Goal: Task Accomplishment & Management: Complete application form

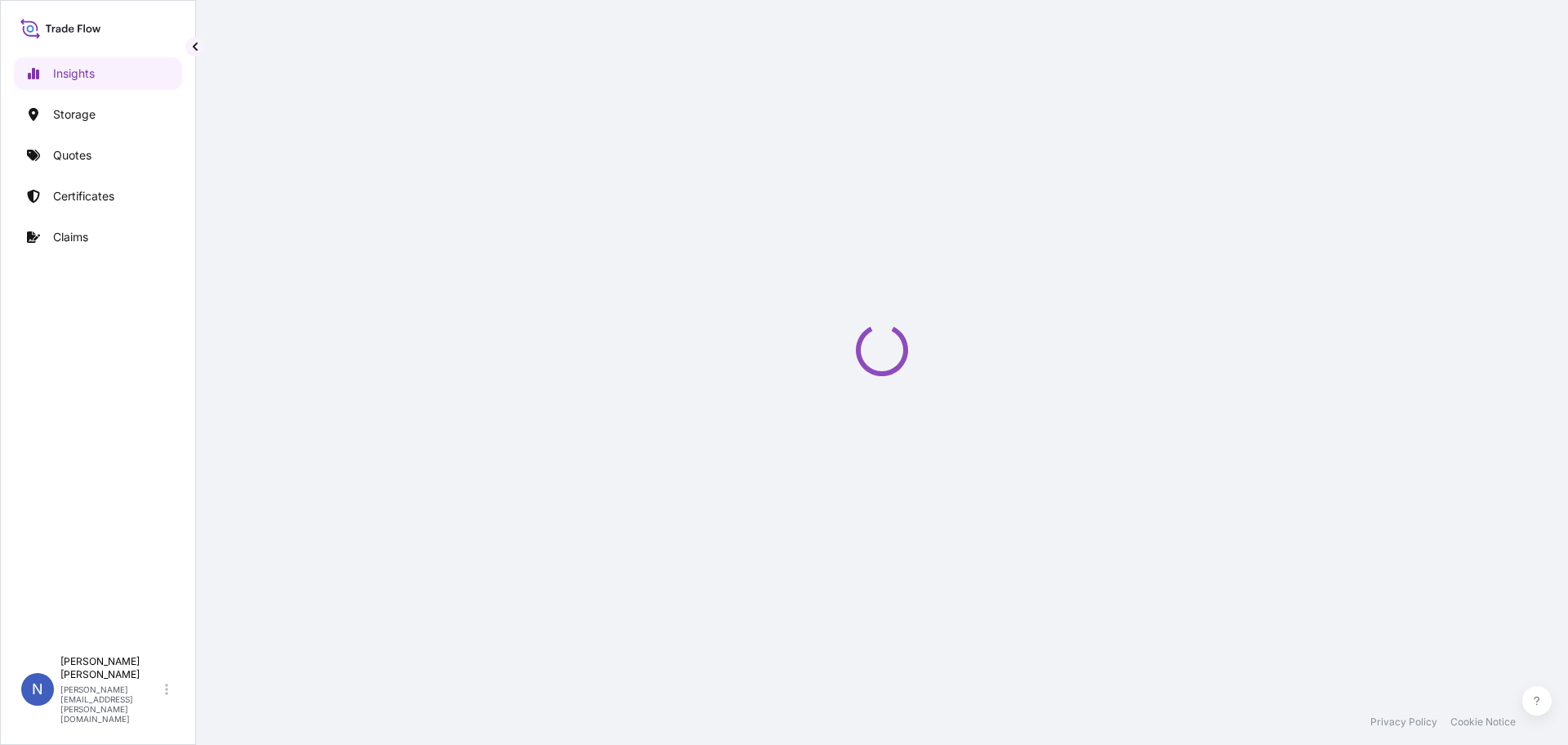
select select "2025"
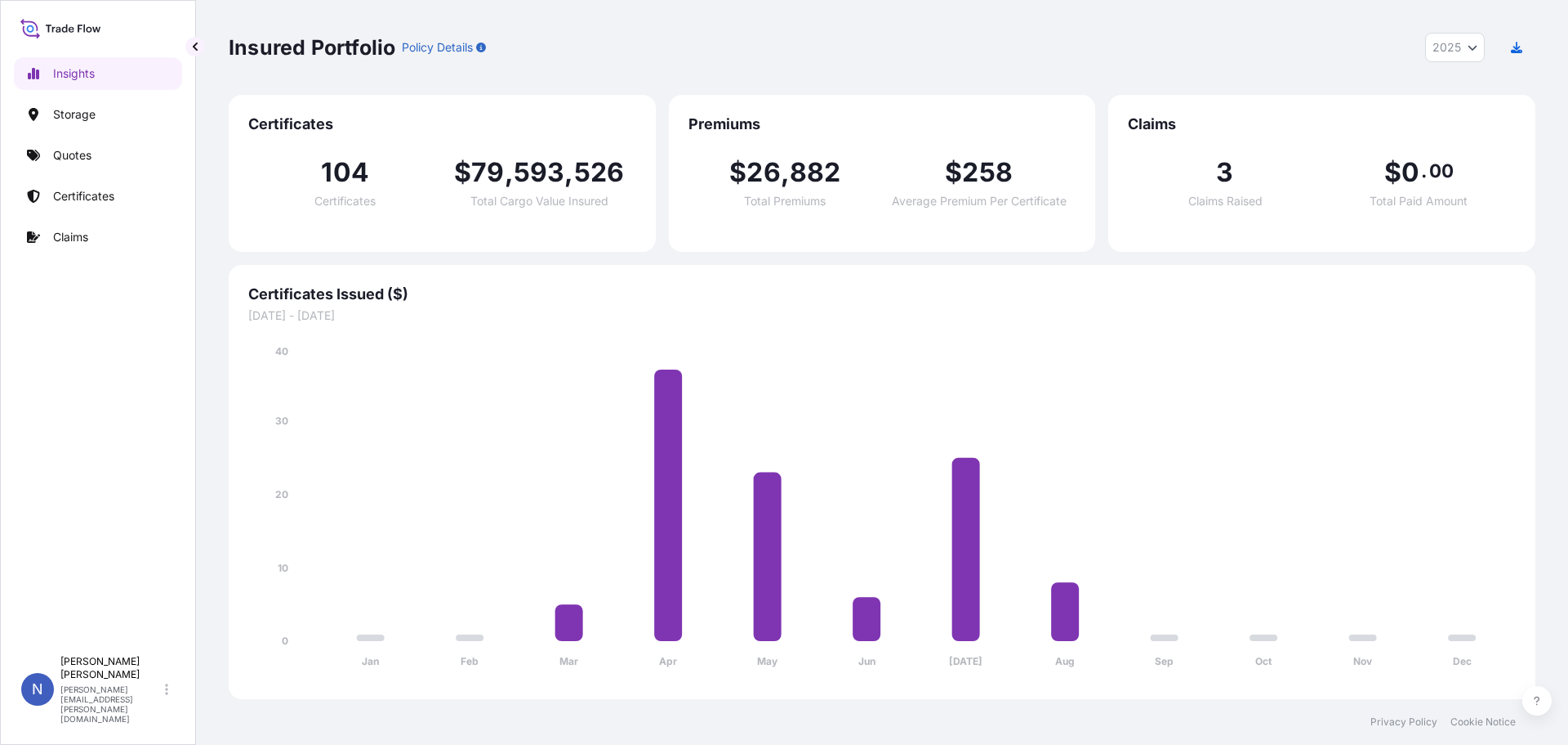
click at [81, 233] on p "Claims" at bounding box center [71, 236] width 35 height 16
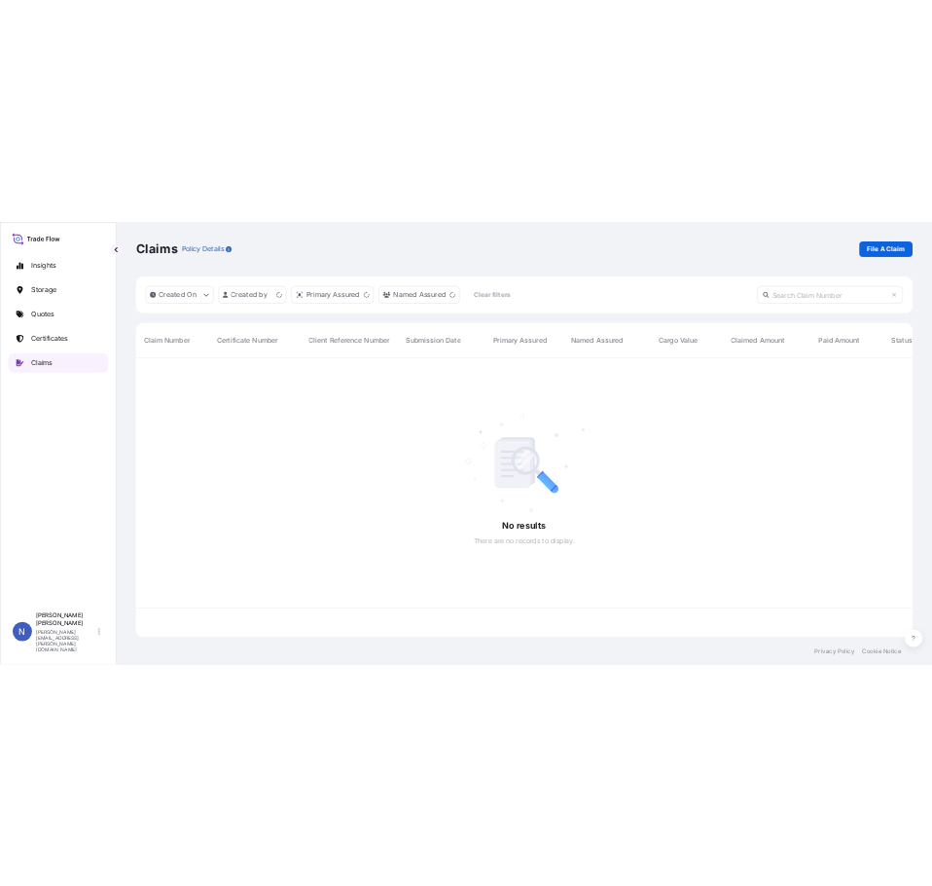
scroll to position [556, 1542]
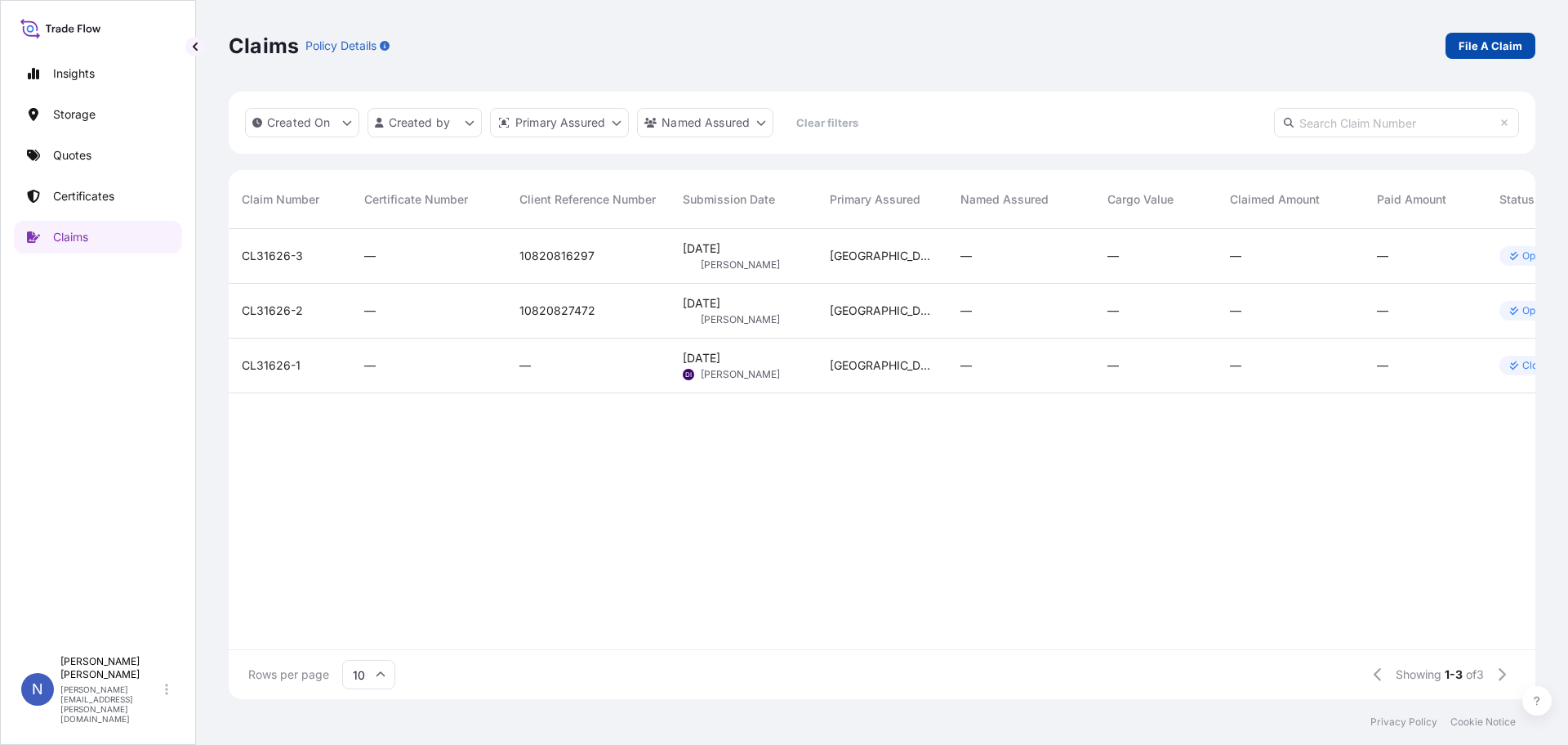
click at [1508, 41] on p "File A Claim" at bounding box center [1491, 45] width 64 height 16
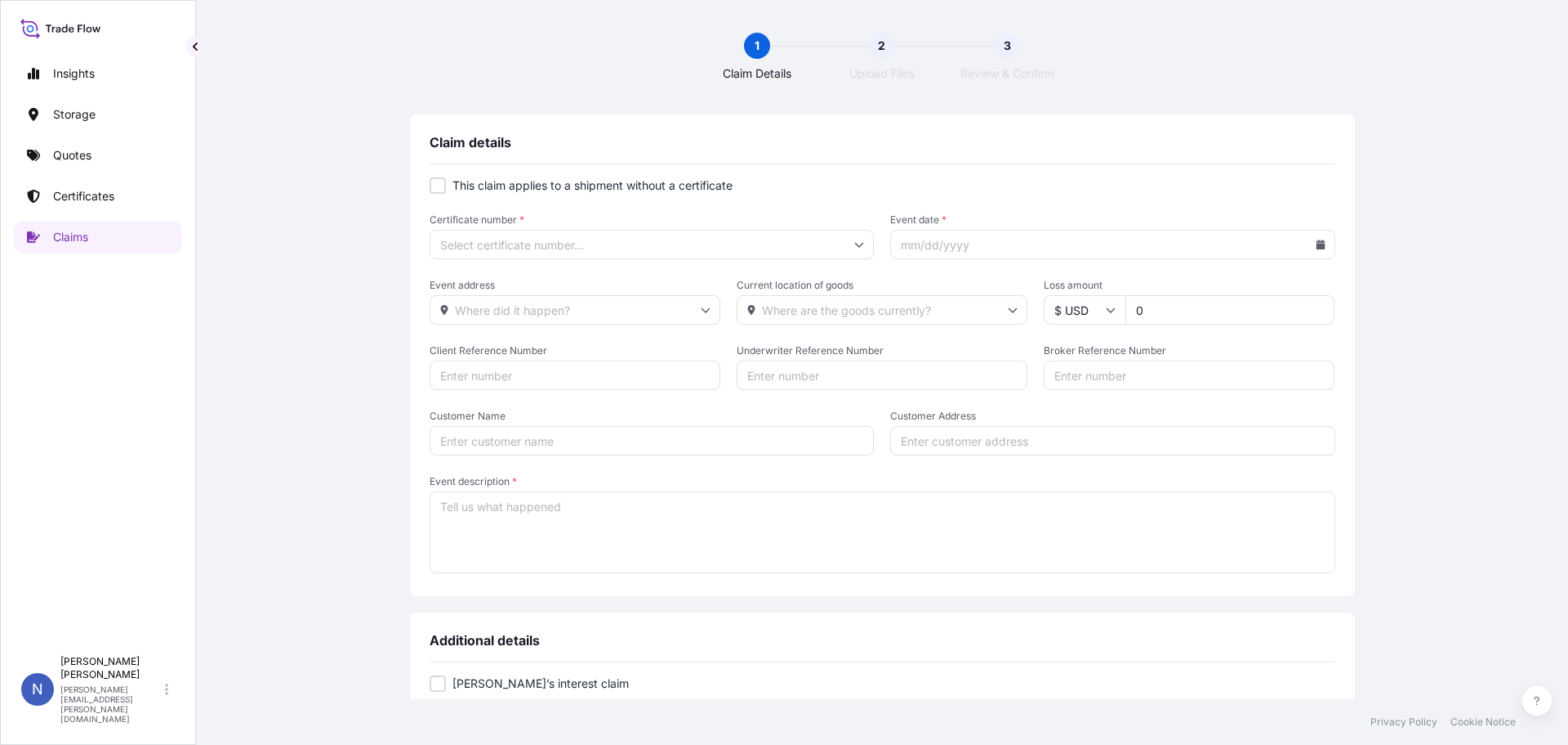
click at [473, 244] on input "Certificate number *" at bounding box center [652, 244] width 445 height 29
paste input "[PHONE_NUMBER]"
type input "[PHONE_NUMBER]"
click at [500, 289] on li "[PHONE_NUMBER]" at bounding box center [647, 287] width 430 height 31
click at [918, 252] on input "Event date *" at bounding box center [1113, 244] width 445 height 29
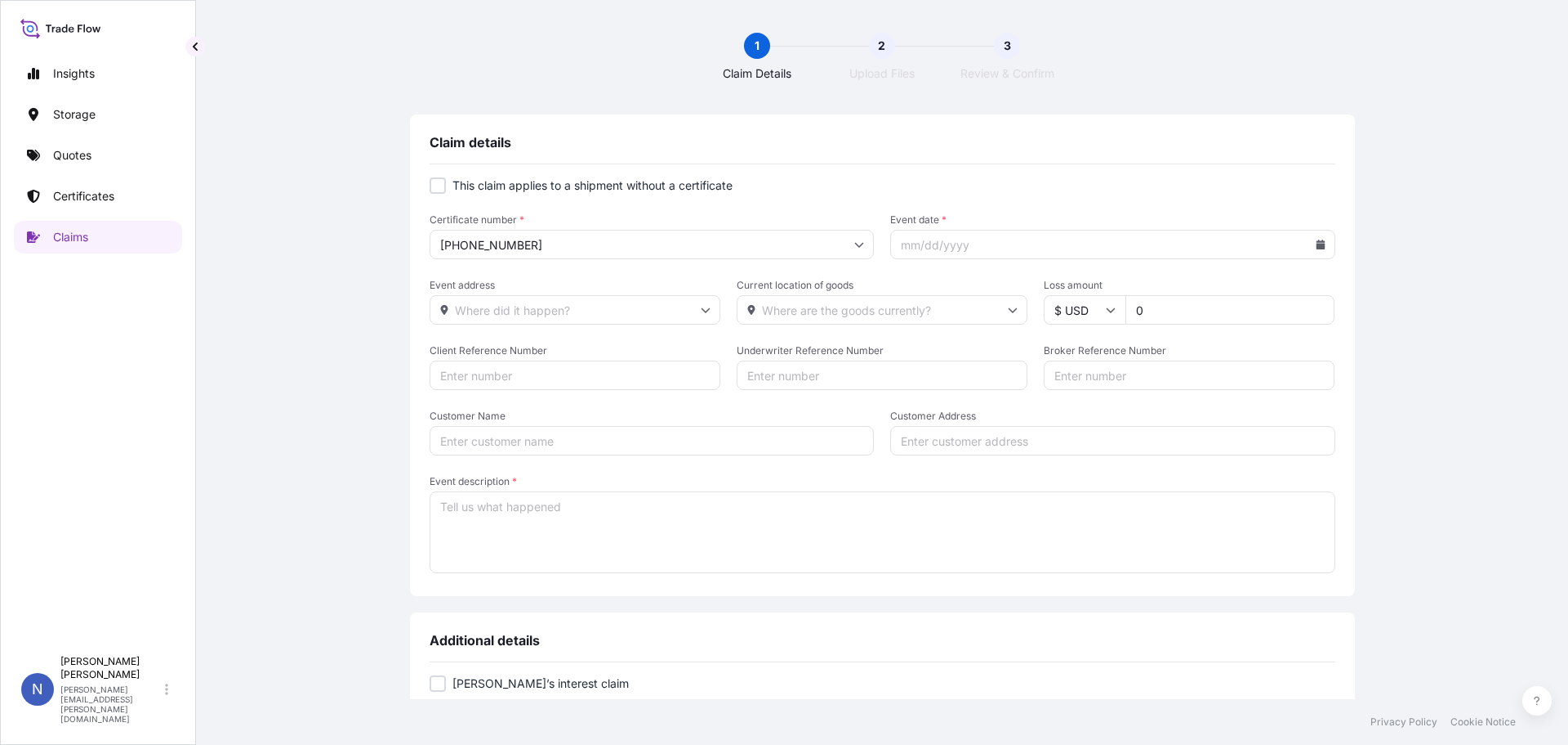
click at [931, 253] on input "Event date *" at bounding box center [1113, 244] width 445 height 29
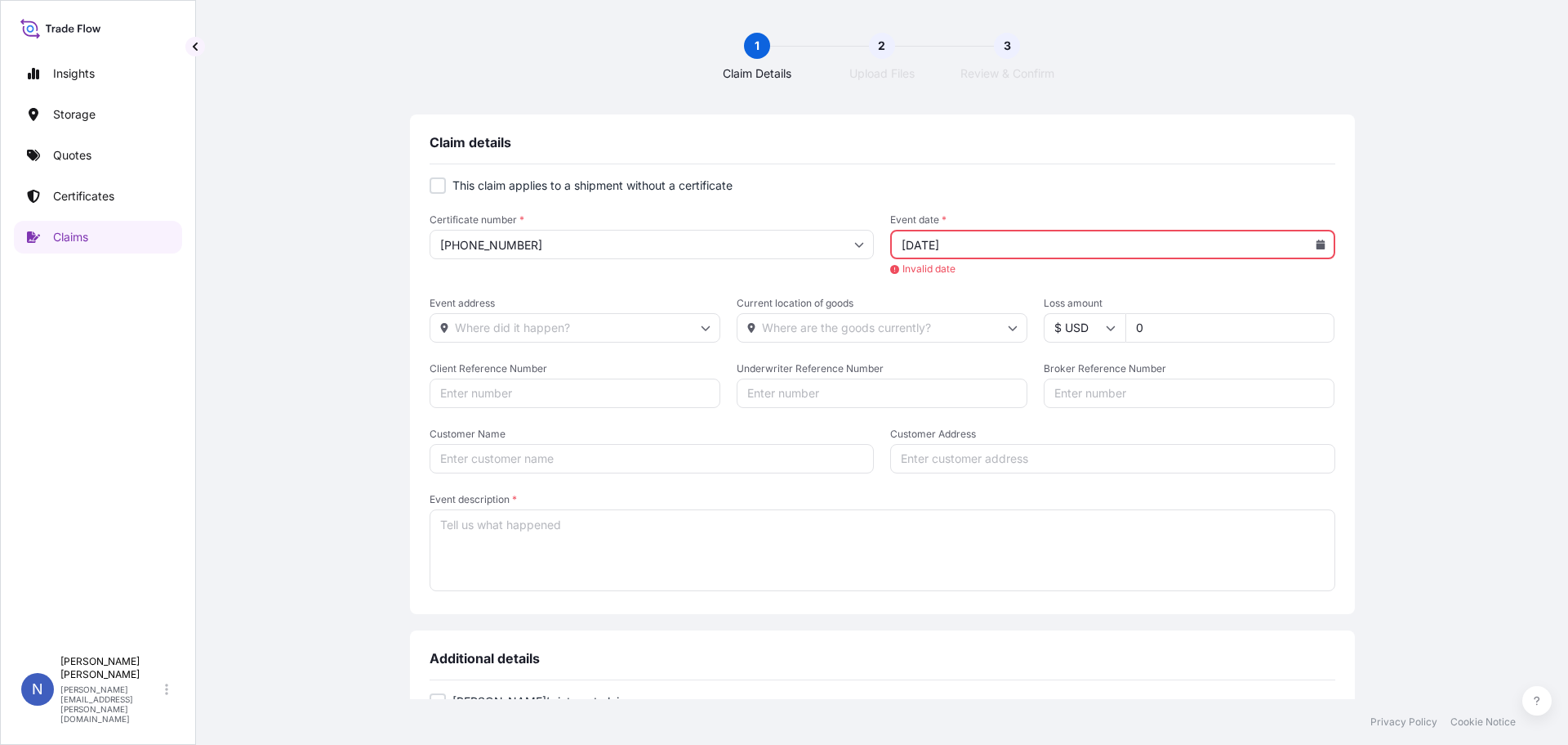
click at [1317, 241] on icon at bounding box center [1321, 244] width 10 height 10
click at [1252, 289] on icon at bounding box center [1249, 291] width 7 height 10
click at [1218, 387] on button "11" at bounding box center [1221, 390] width 26 height 26
type input "[DATE]"
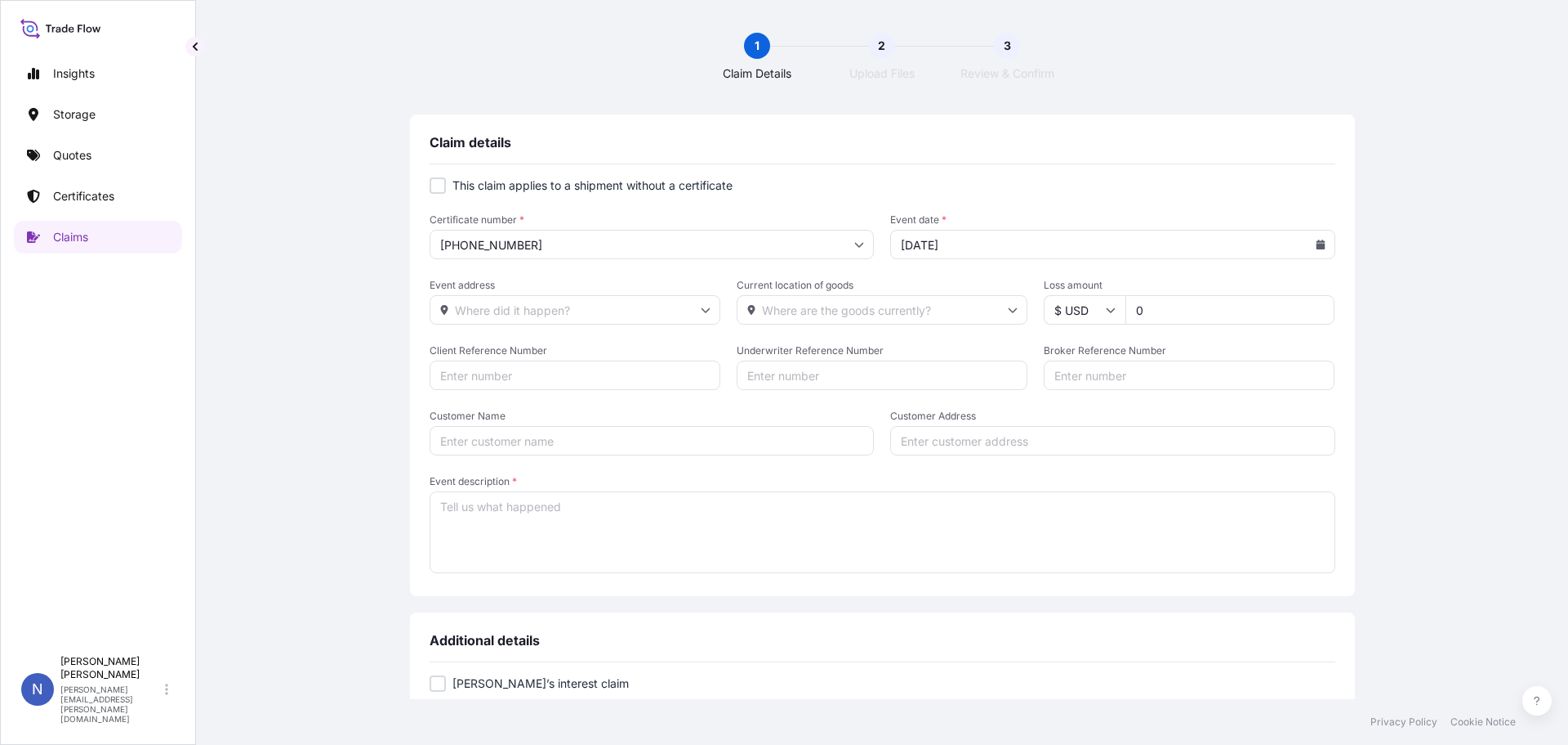
click at [630, 313] on input "Event address" at bounding box center [575, 309] width 290 height 29
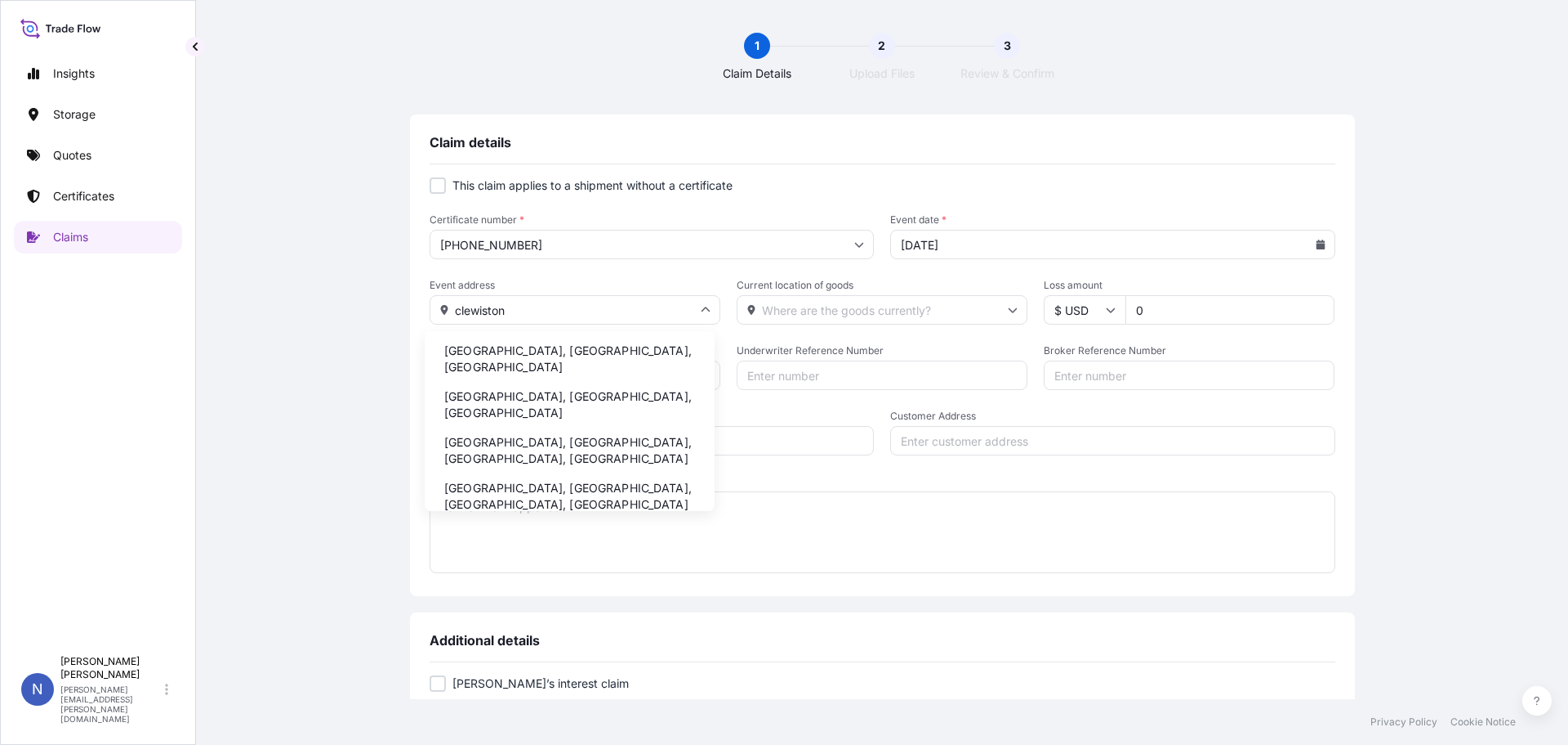
click at [513, 353] on li "[GEOGRAPHIC_DATA], [GEOGRAPHIC_DATA], [GEOGRAPHIC_DATA]" at bounding box center [570, 359] width 277 height 43
type input "[GEOGRAPHIC_DATA], [GEOGRAPHIC_DATA], [GEOGRAPHIC_DATA]"
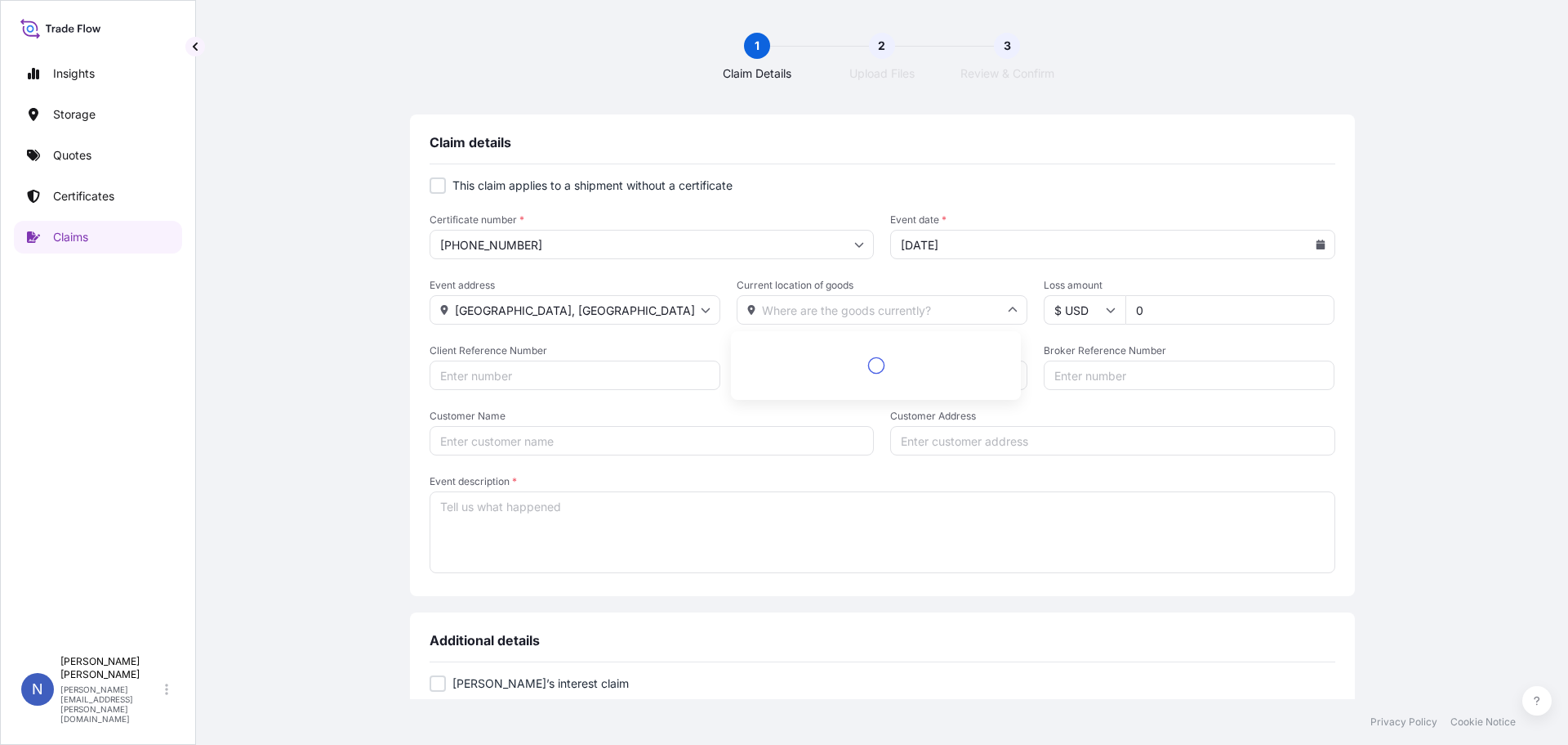
click at [796, 317] on input "Current location of goods" at bounding box center [882, 309] width 290 height 29
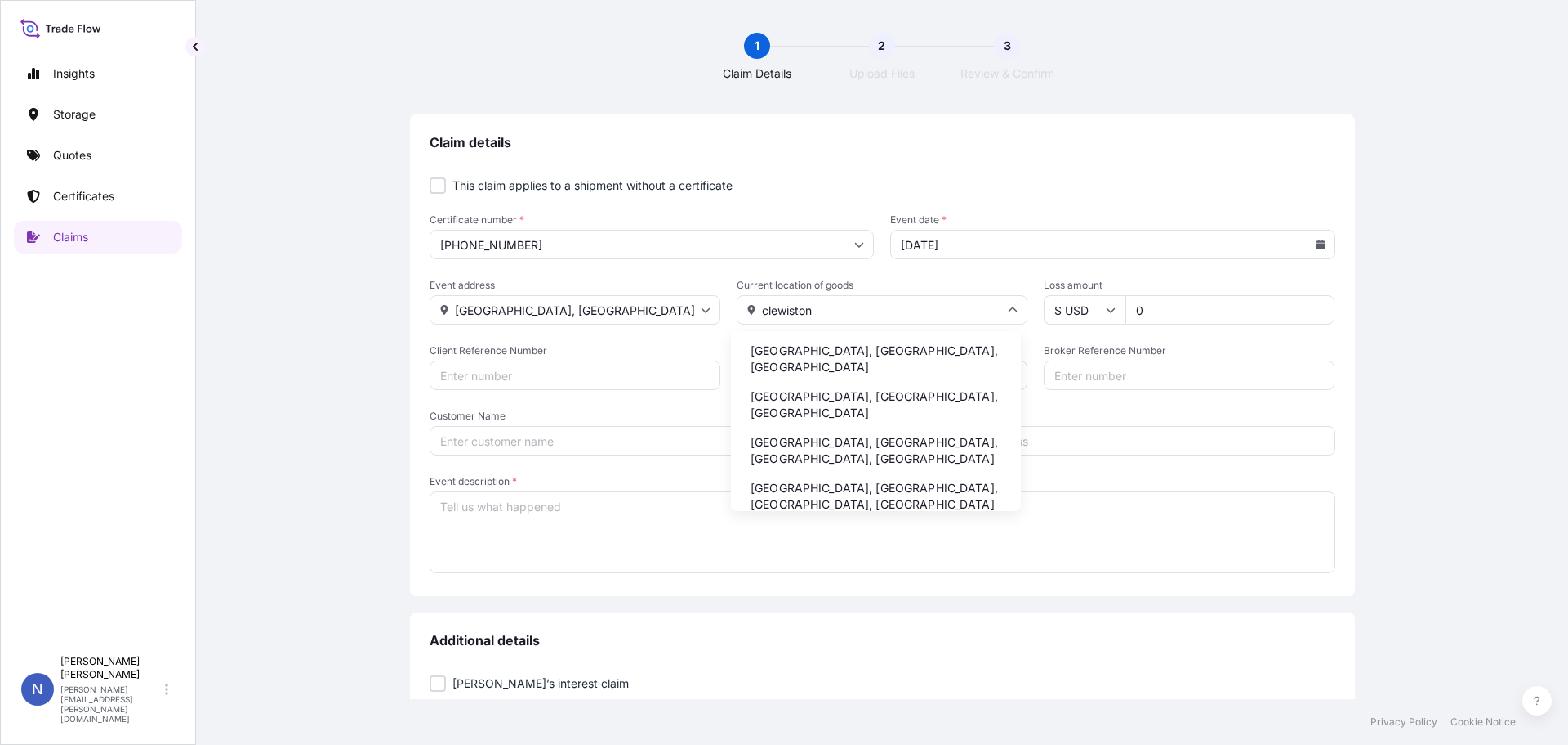
click at [795, 349] on li "[GEOGRAPHIC_DATA], [GEOGRAPHIC_DATA], [GEOGRAPHIC_DATA]" at bounding box center [876, 359] width 277 height 43
type input "[GEOGRAPHIC_DATA], [GEOGRAPHIC_DATA], [GEOGRAPHIC_DATA]"
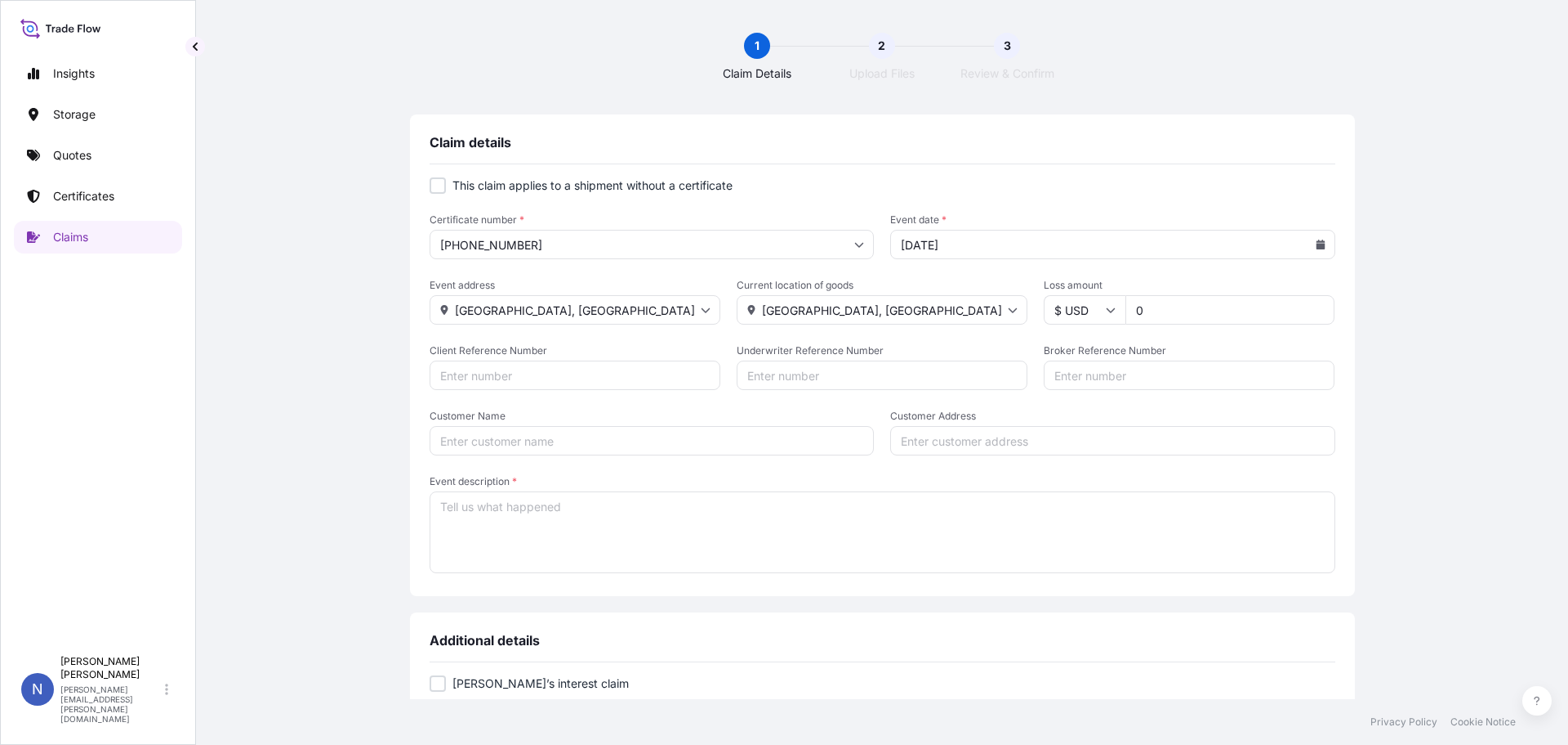
click at [1158, 311] on input "0" at bounding box center [1230, 309] width 209 height 29
click at [546, 375] on input "Client Reference Number" at bounding box center [575, 375] width 290 height 29
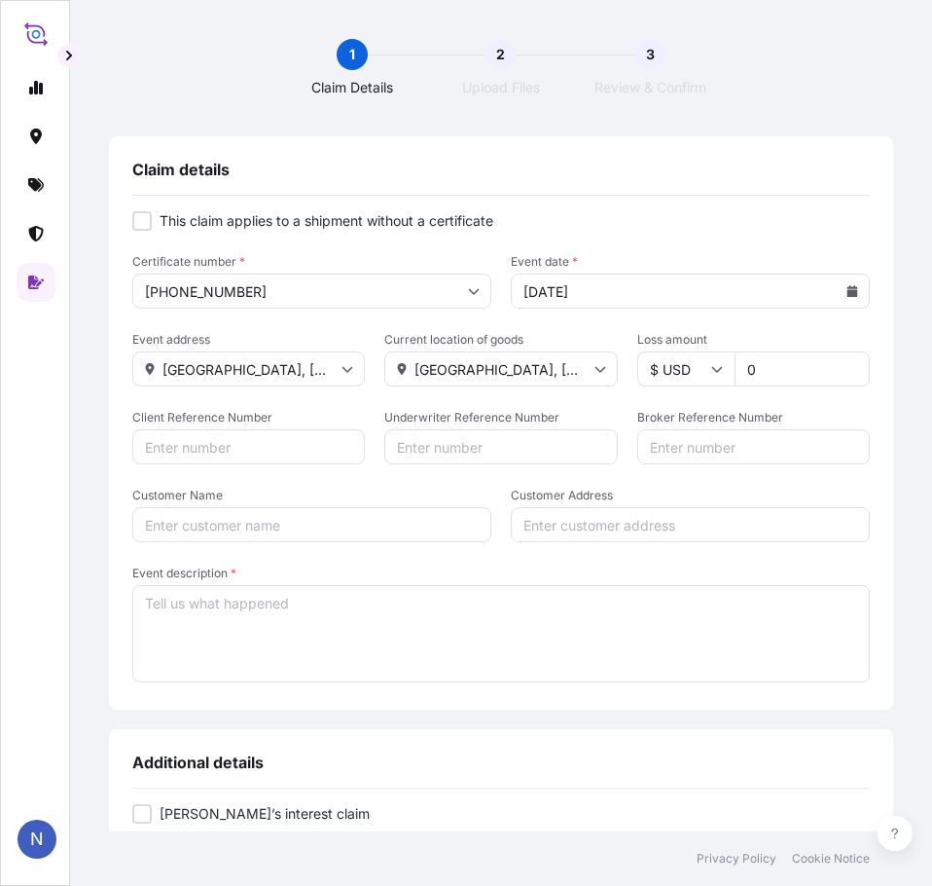
click at [193, 530] on input "Customer Name" at bounding box center [311, 524] width 359 height 35
type input "p"
click at [358, 526] on input "Prodek" at bounding box center [311, 524] width 359 height 35
type input "Prodek Inc."
type input "10900 N.W. [STREET_ADDRESS]"
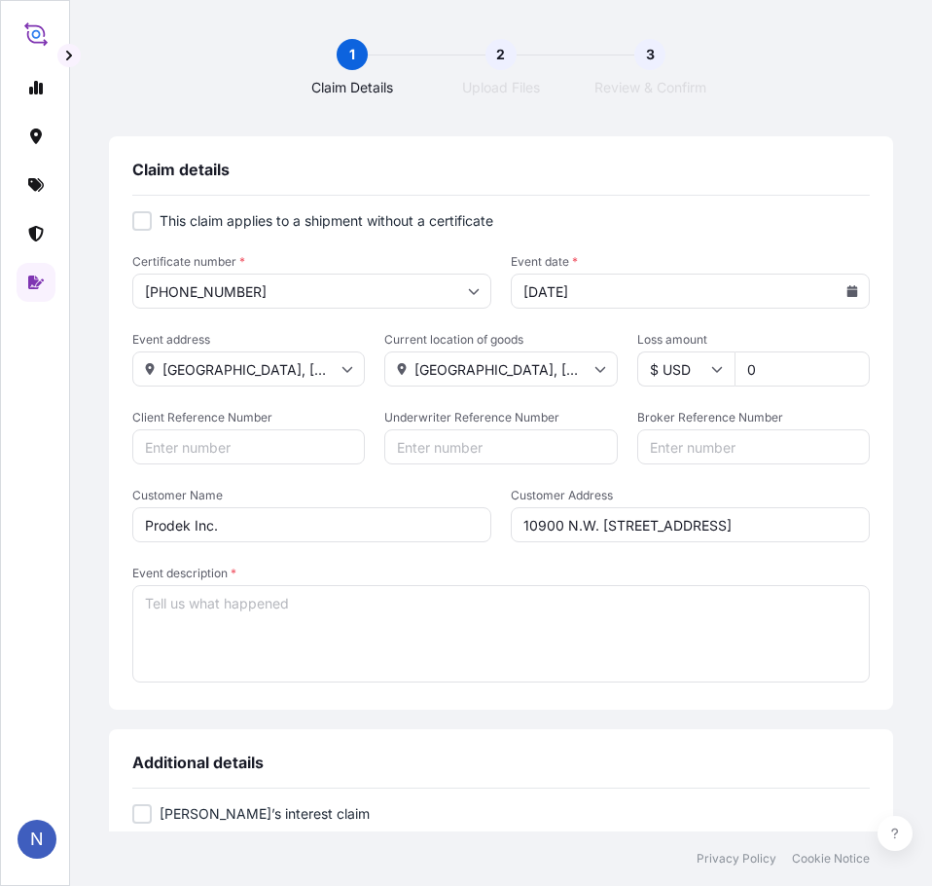
click at [175, 634] on textarea "Event description *" at bounding box center [501, 633] width 738 height 97
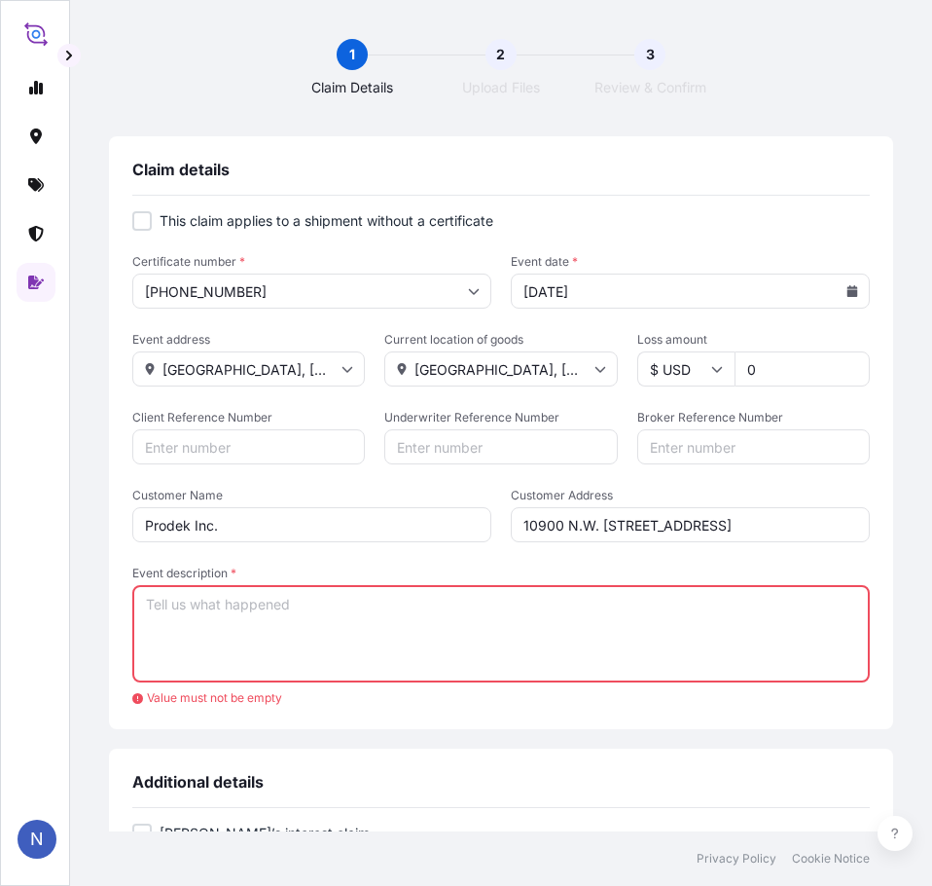
click at [215, 620] on textarea "Event description *" at bounding box center [501, 633] width 738 height 97
paste textarea "The driver did not see what hit that part. Most likely, it was a construction s…"
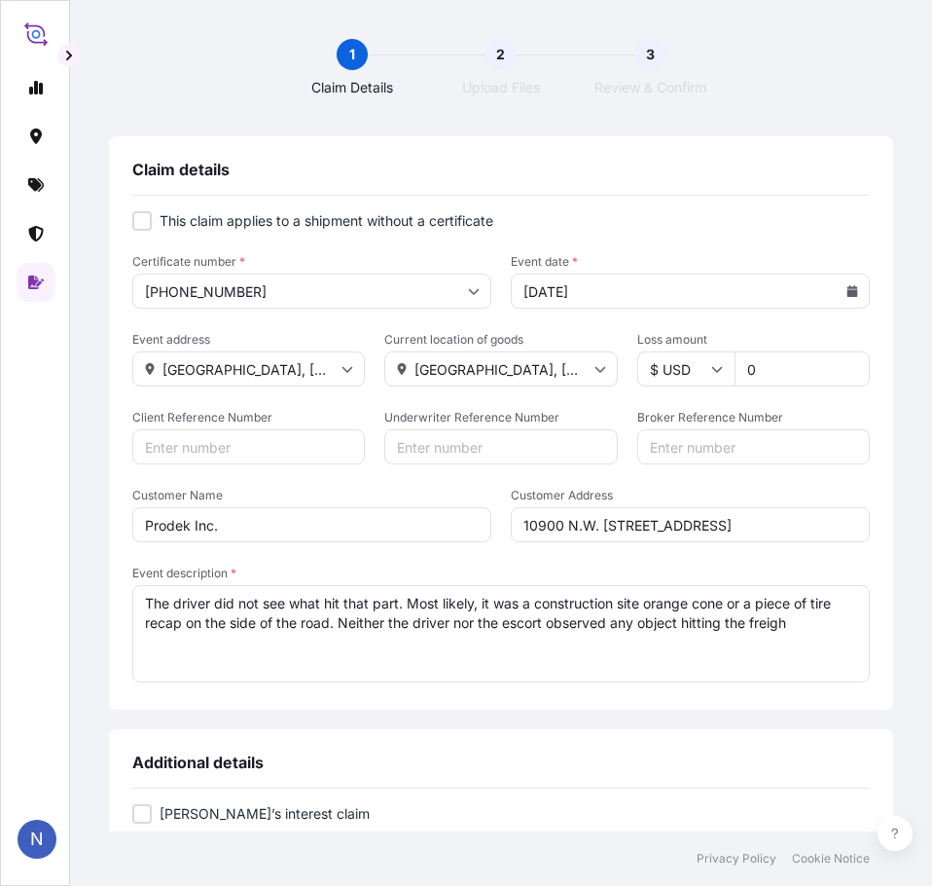
click at [807, 628] on textarea "The driver did not see what hit that part. Most likely, it was a construction s…" at bounding box center [501, 633] width 738 height 97
drag, startPoint x: 145, startPoint y: 603, endPoint x: 210, endPoint y: 614, distance: 66.1
click at [145, 603] on textarea "The driver did not see what hit that part. Most likely, it was a construction s…" at bounding box center [501, 633] width 738 height 97
paste textarea "During the transit of the super load freight within the state of [US_STATE], a …"
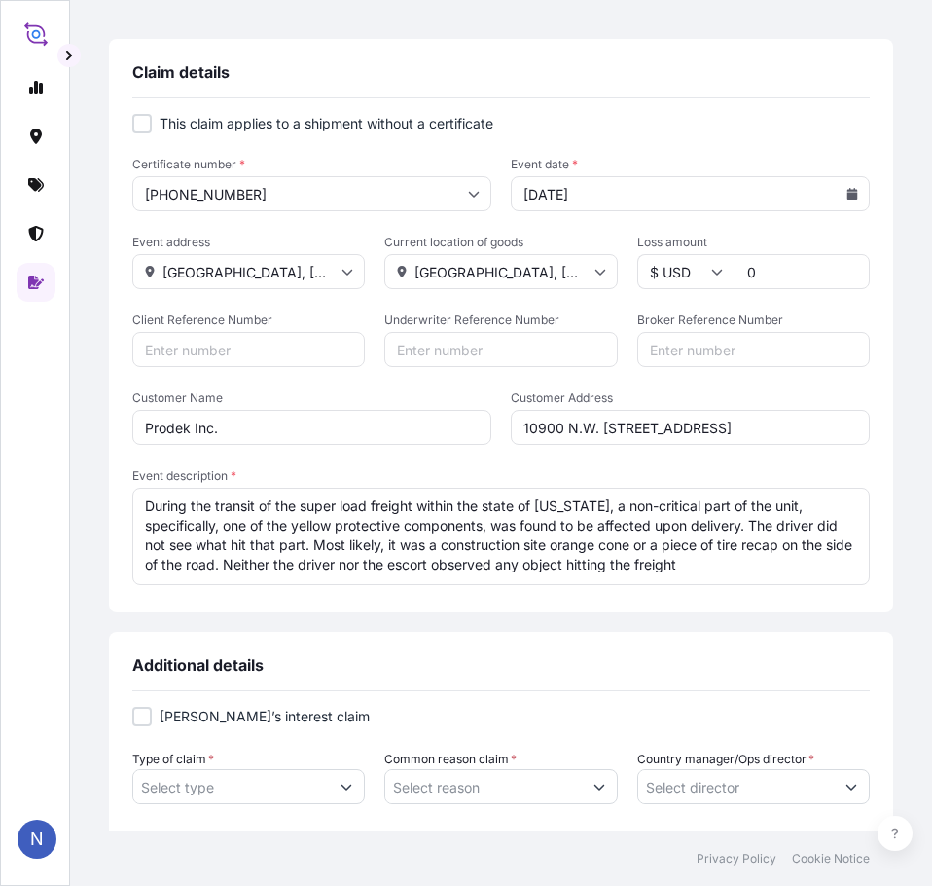
scroll to position [292, 0]
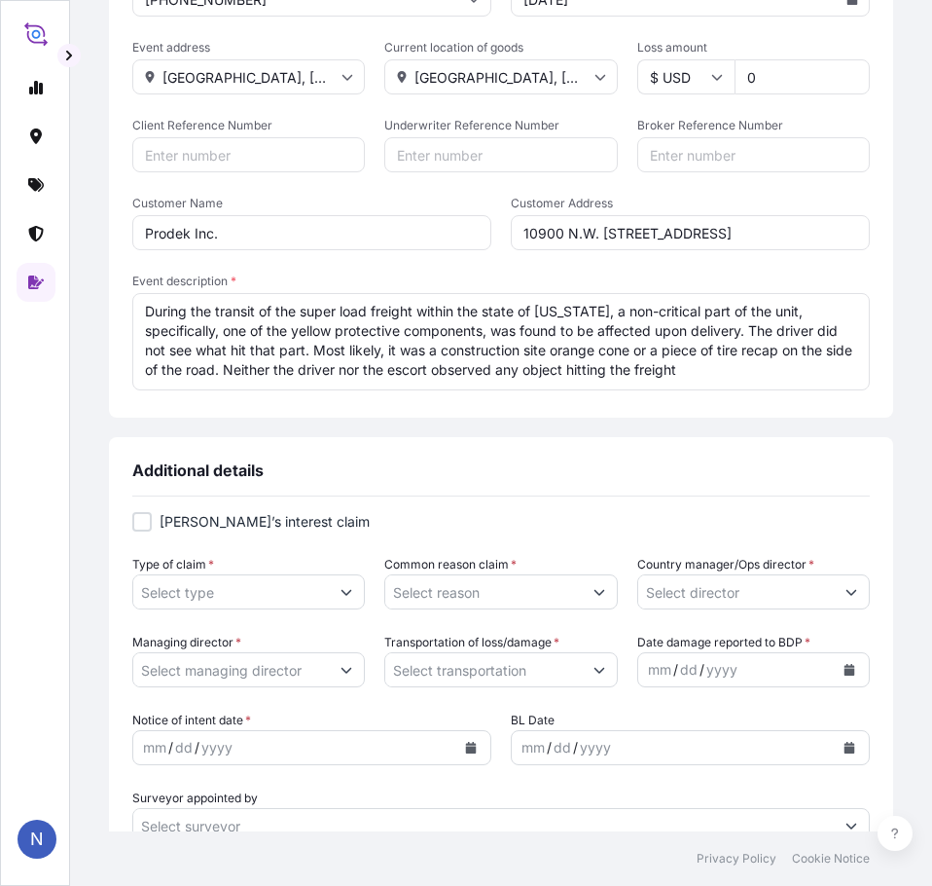
type textarea "During the transit of the super load freight within the state of [US_STATE], a …"
click at [143, 523] on div at bounding box center [141, 521] width 19 height 19
checkbox input "false"
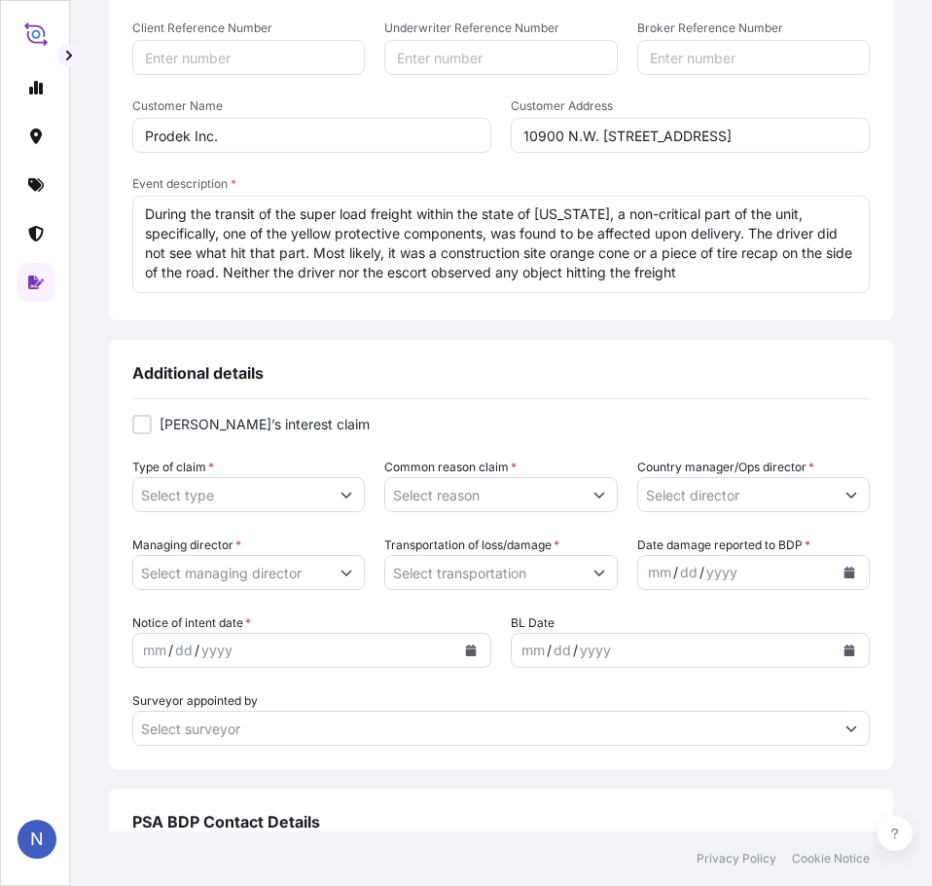
scroll to position [487, 0]
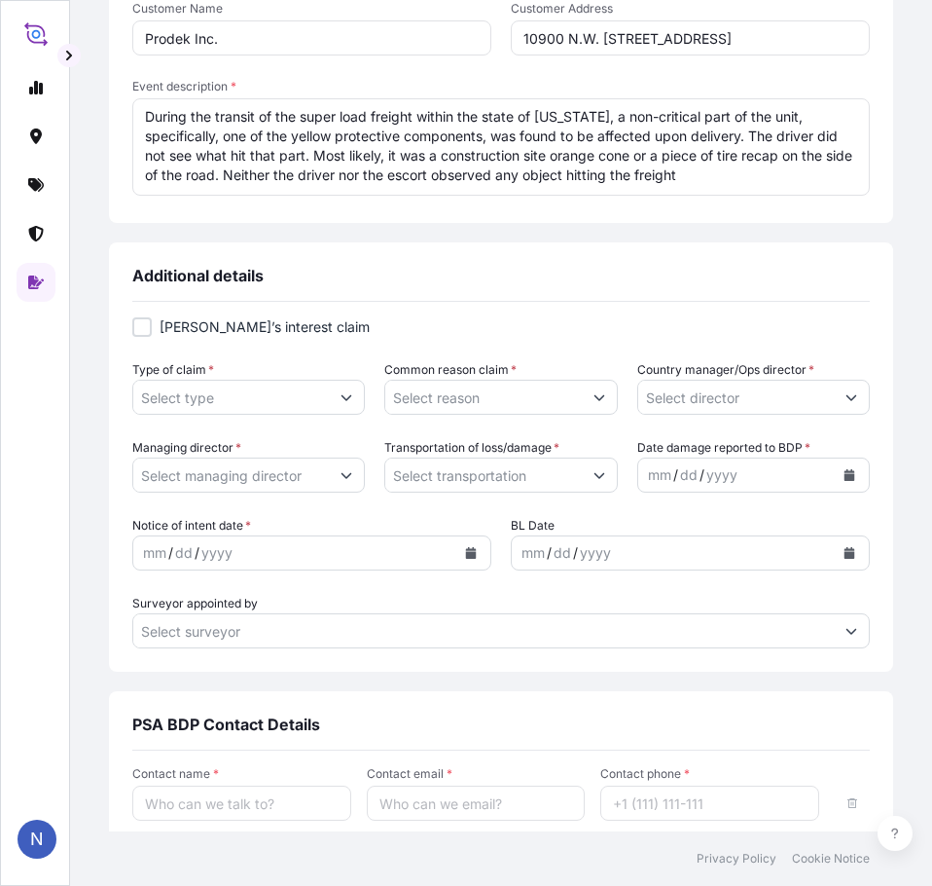
click at [278, 493] on form "[PERSON_NAME]’s interest claim Type of claim * Common reason claim * Country ma…" at bounding box center [501, 482] width 738 height 331
click at [344, 493] on form "[PERSON_NAME]’s interest claim Type of claim * Common reason claim * Country ma…" at bounding box center [501, 482] width 738 height 331
click at [248, 489] on input "Managing director *" at bounding box center [231, 474] width 196 height 35
click at [342, 397] on icon "Show suggestions" at bounding box center [347, 397] width 12 height 12
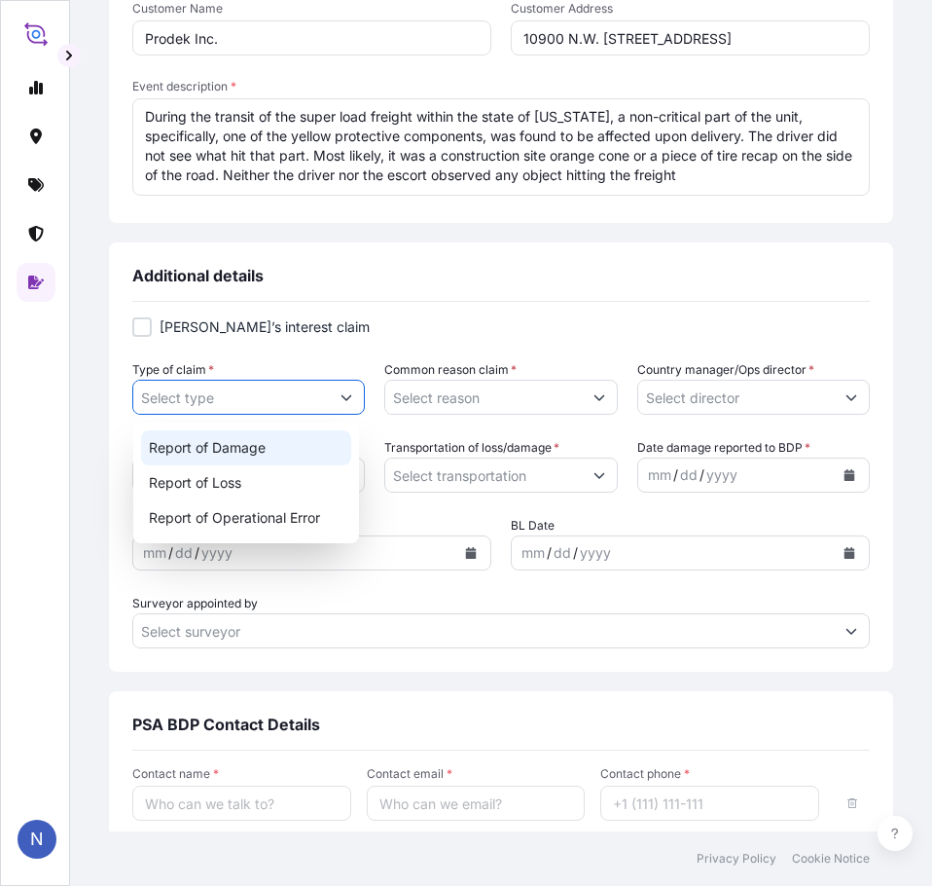
click at [231, 453] on div "Report of Damage" at bounding box center [246, 447] width 210 height 35
type input "Report of Damage"
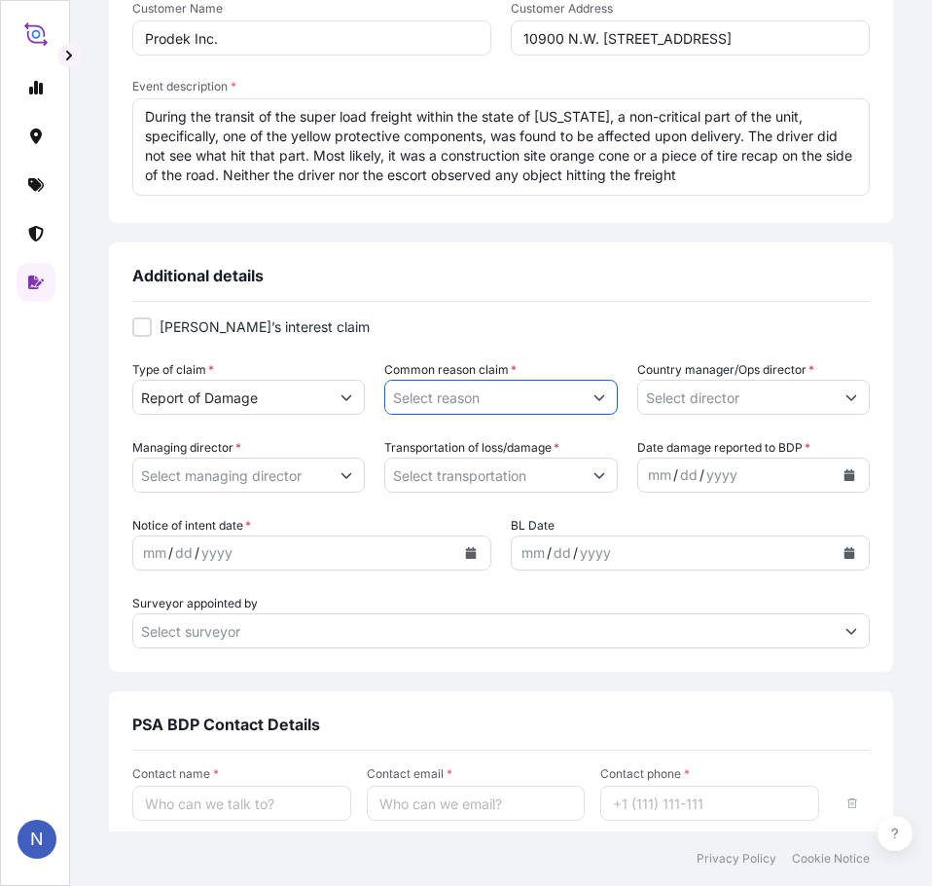
drag, startPoint x: 468, startPoint y: 408, endPoint x: 574, endPoint y: 403, distance: 106.2
click at [469, 408] on input "Common reason claim *" at bounding box center [483, 397] width 196 height 35
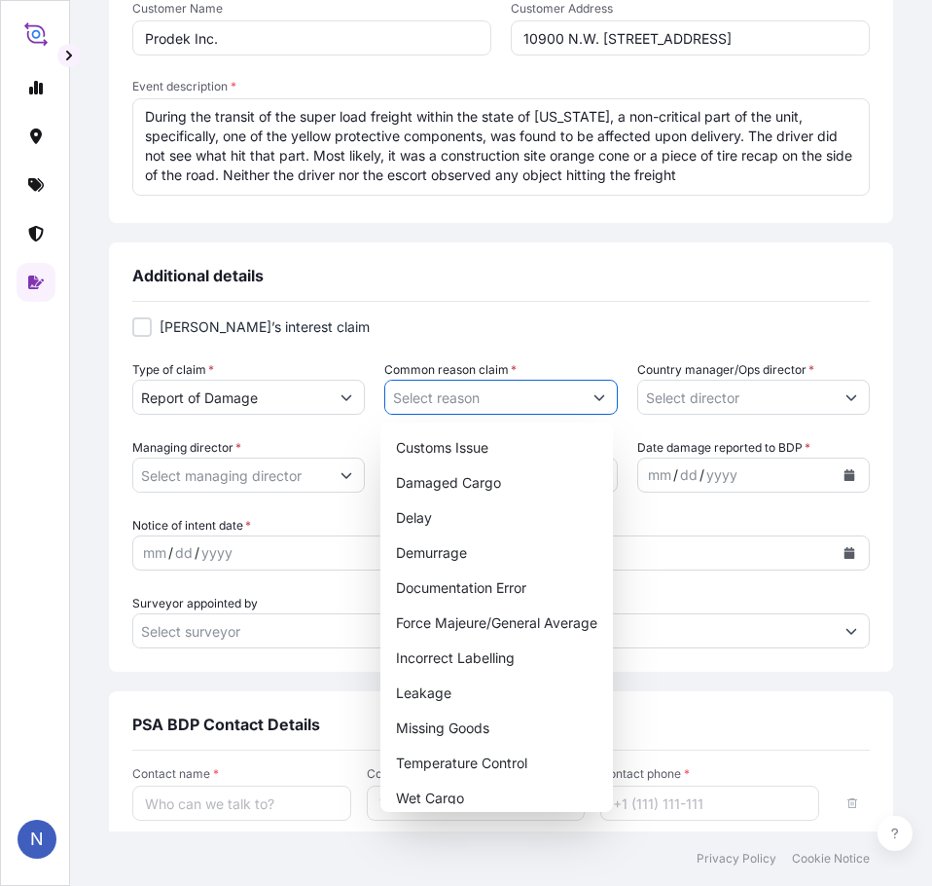
click at [594, 397] on icon "Show suggestions" at bounding box center [599, 398] width 11 height 6
click at [502, 484] on div "Damaged Cargo" at bounding box center [496, 482] width 217 height 35
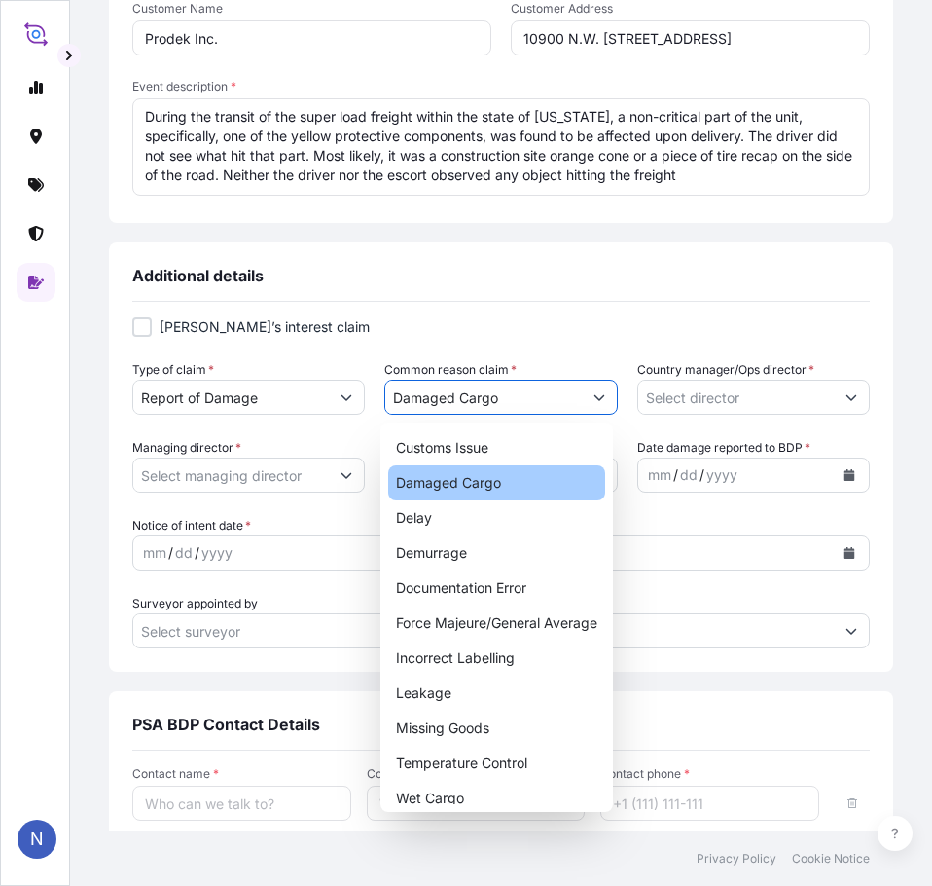
type input "Damaged Cargo"
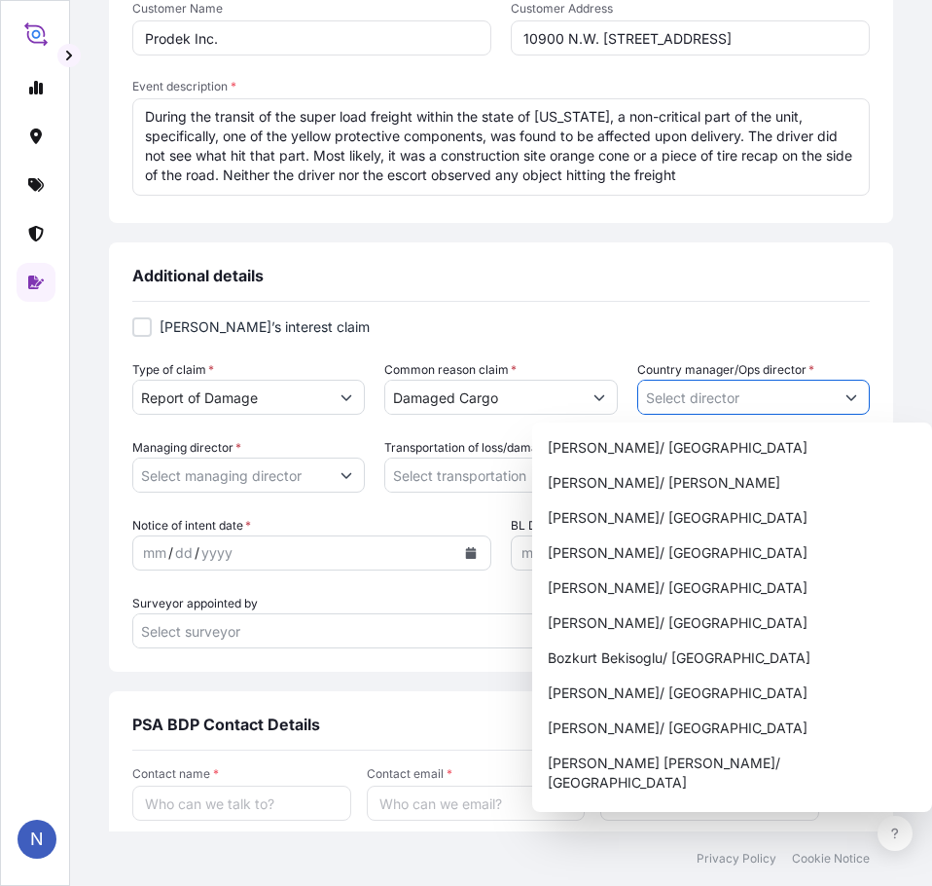
click at [846, 399] on icon "Show suggestions" at bounding box center [852, 397] width 12 height 12
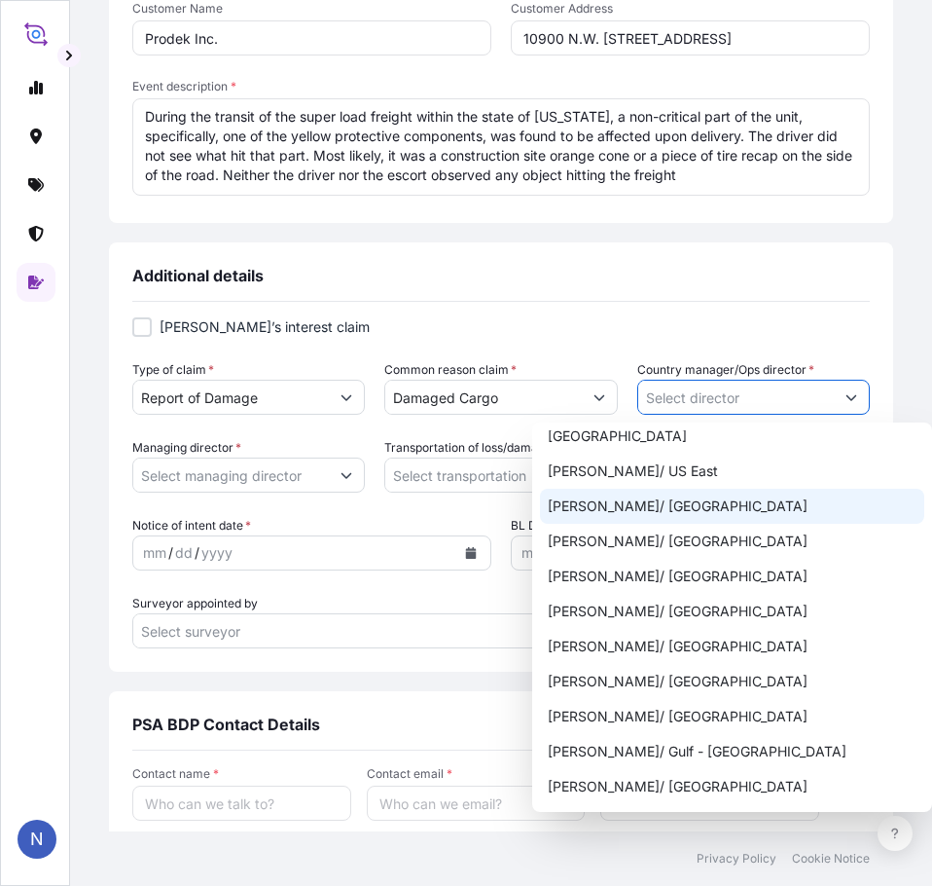
scroll to position [973, 0]
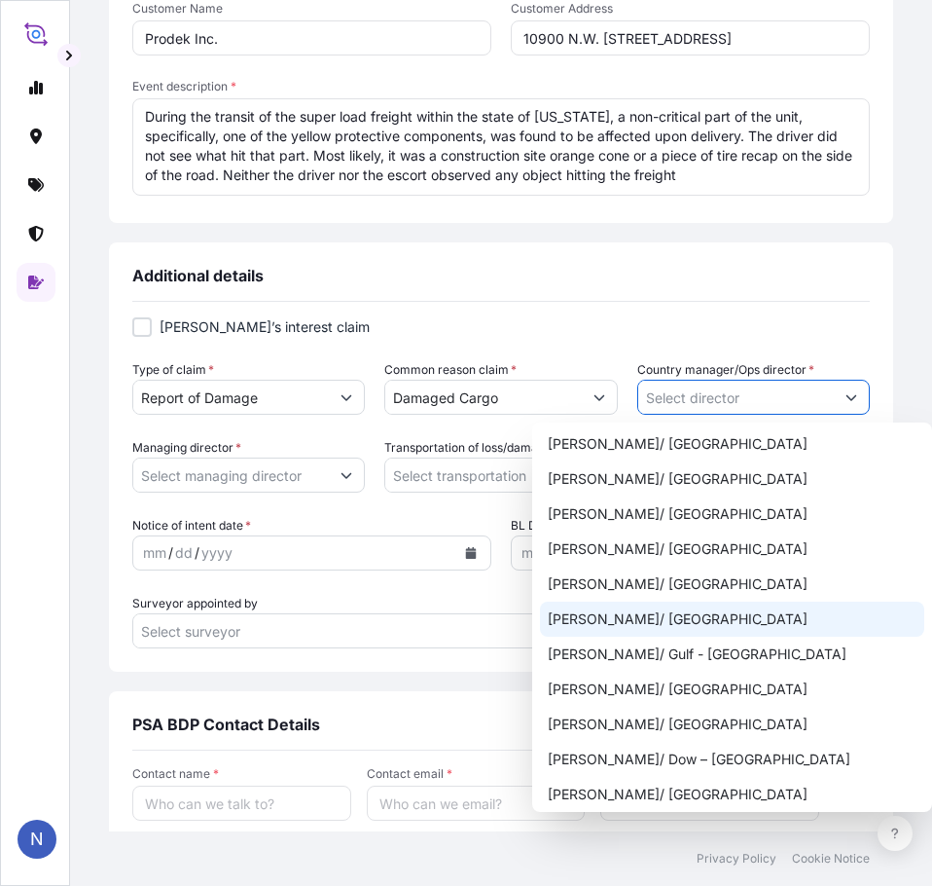
click at [686, 601] on div "[PERSON_NAME]/ [GEOGRAPHIC_DATA]" at bounding box center [732, 618] width 385 height 35
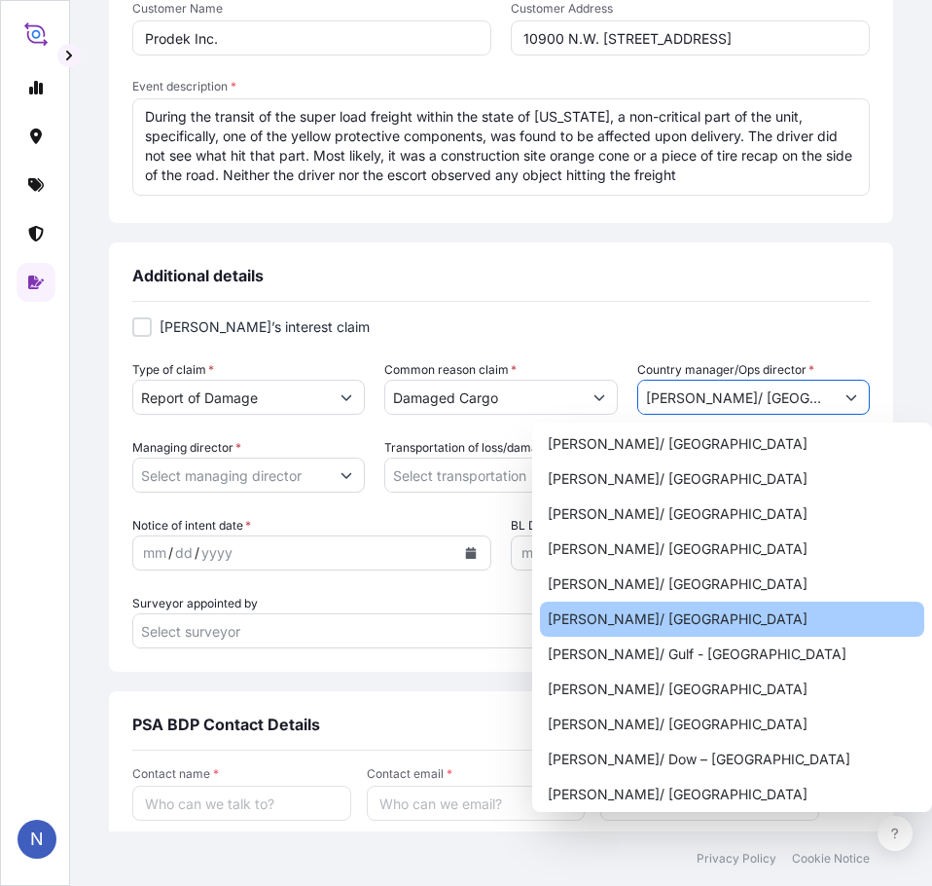
type input "[PERSON_NAME]/ [GEOGRAPHIC_DATA]"
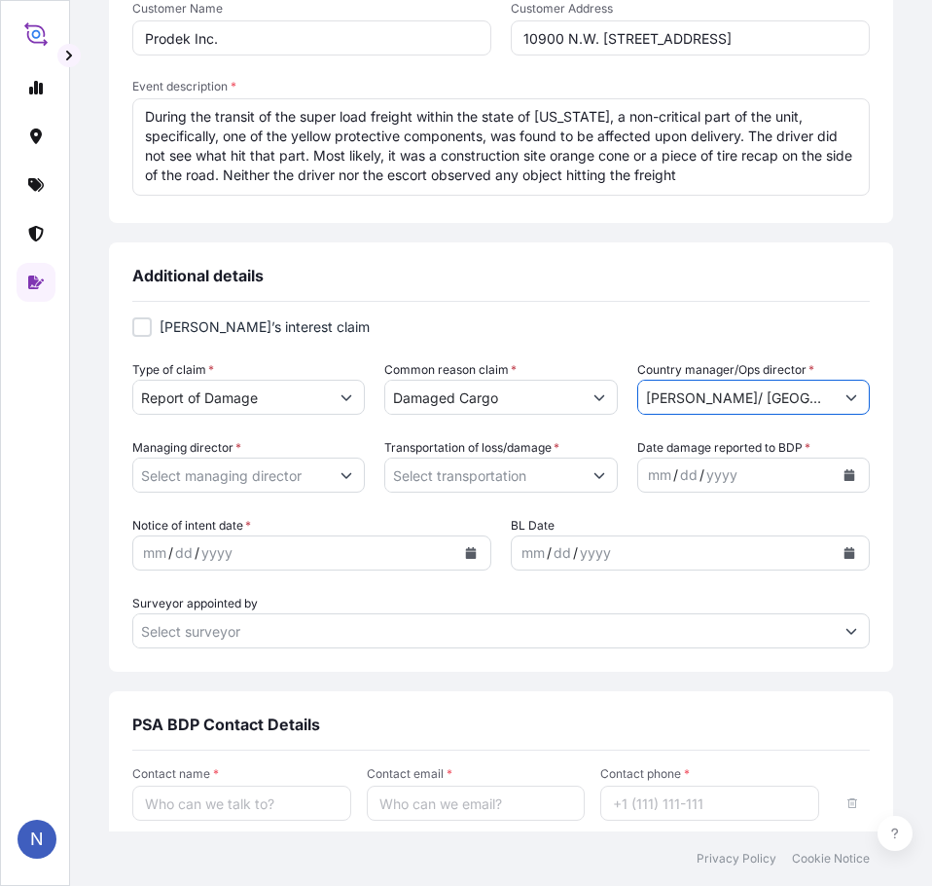
click at [231, 479] on input "Managing director *" at bounding box center [231, 474] width 196 height 35
click at [342, 481] on button "Show suggestions" at bounding box center [346, 474] width 35 height 35
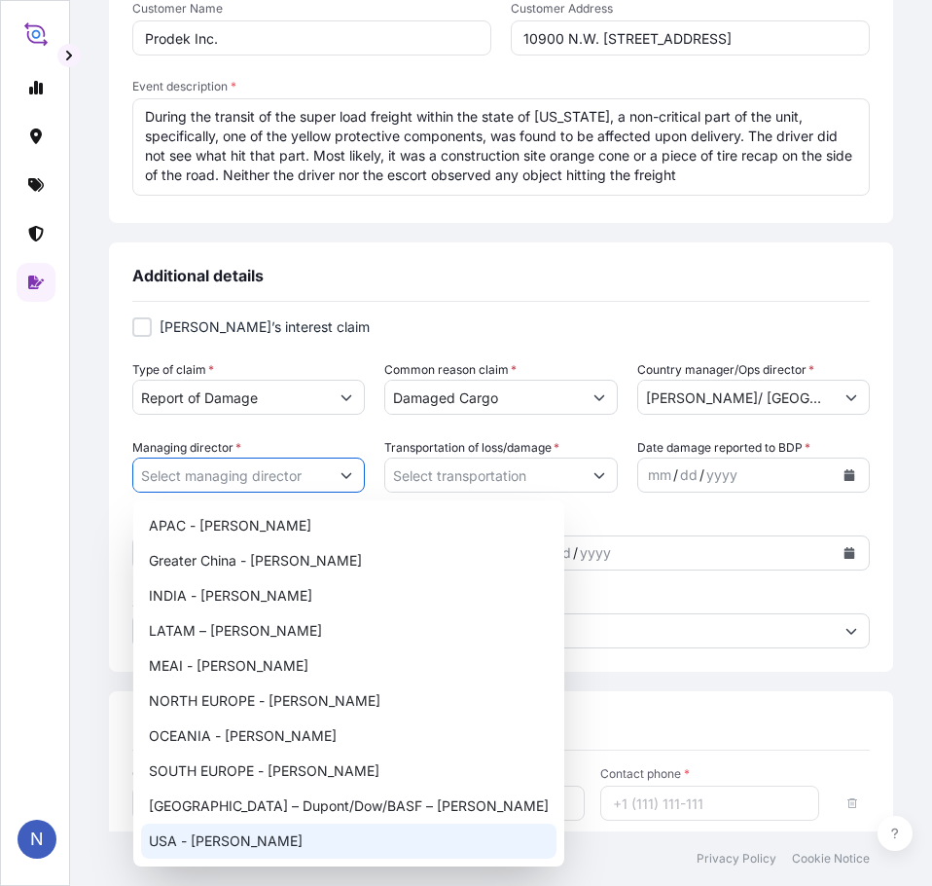
click at [225, 834] on div "USA - [PERSON_NAME]" at bounding box center [349, 840] width 416 height 35
type input "USA - [PERSON_NAME]"
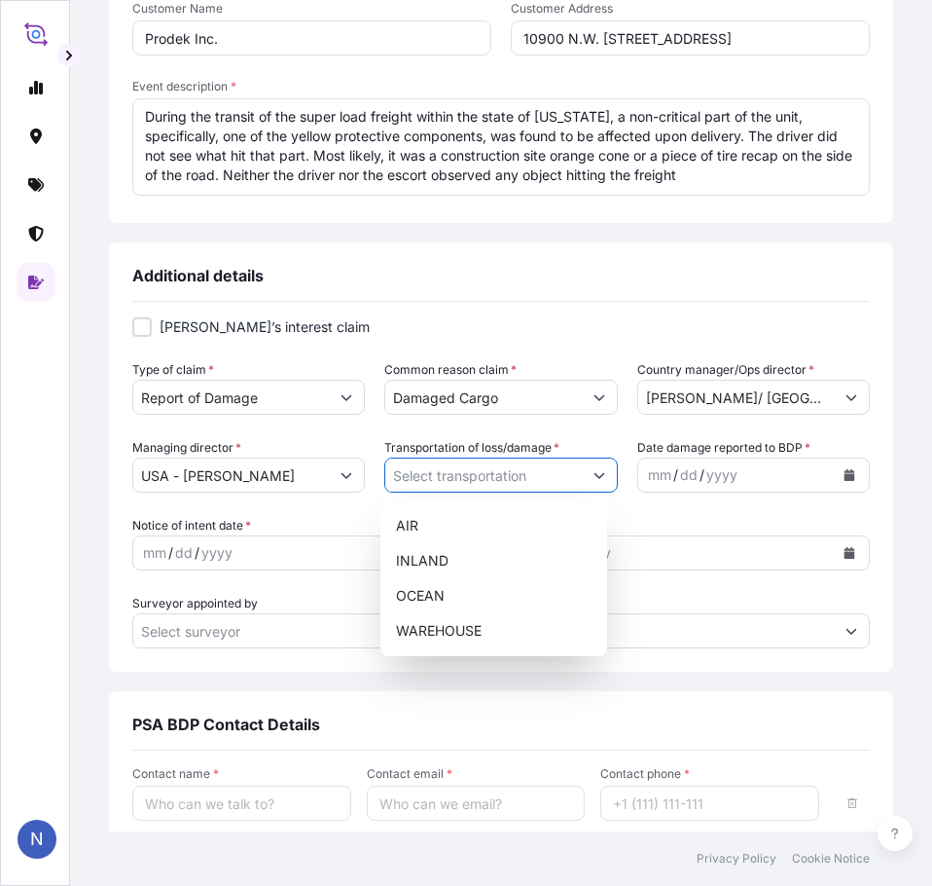
click at [582, 474] on button "Show suggestions" at bounding box center [599, 474] width 35 height 35
click at [445, 562] on div "INLAND" at bounding box center [493, 560] width 210 height 35
type input "INLAND"
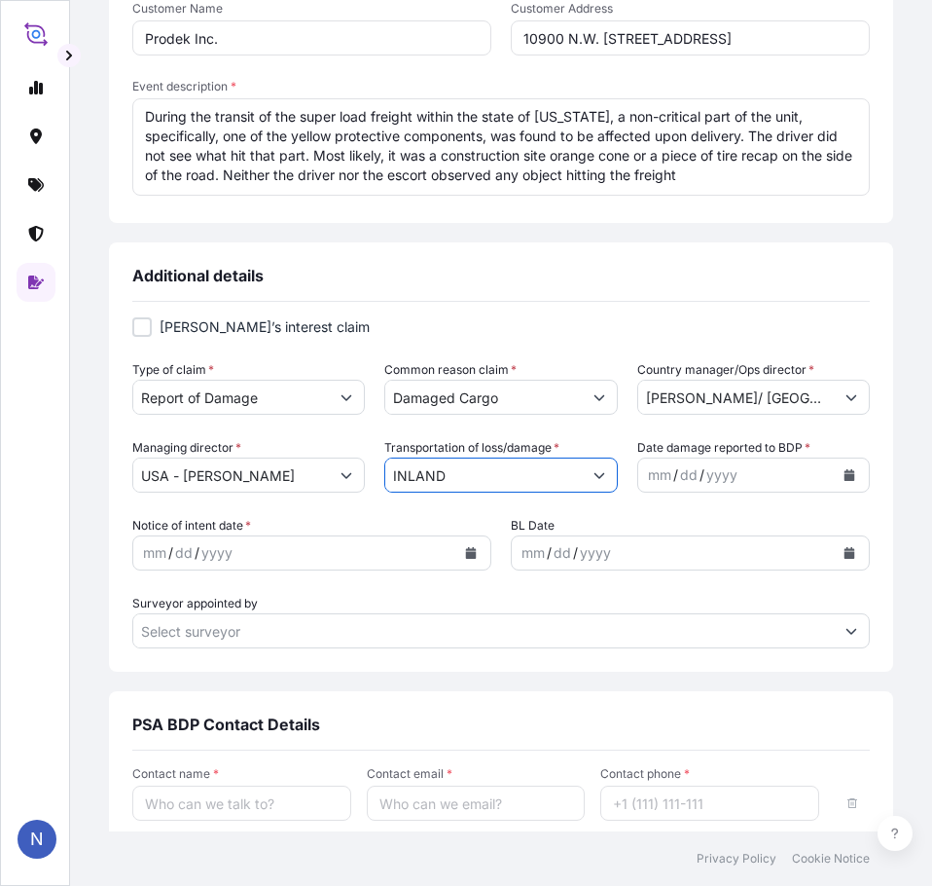
click at [844, 473] on icon "Calendar" at bounding box center [850, 475] width 12 height 12
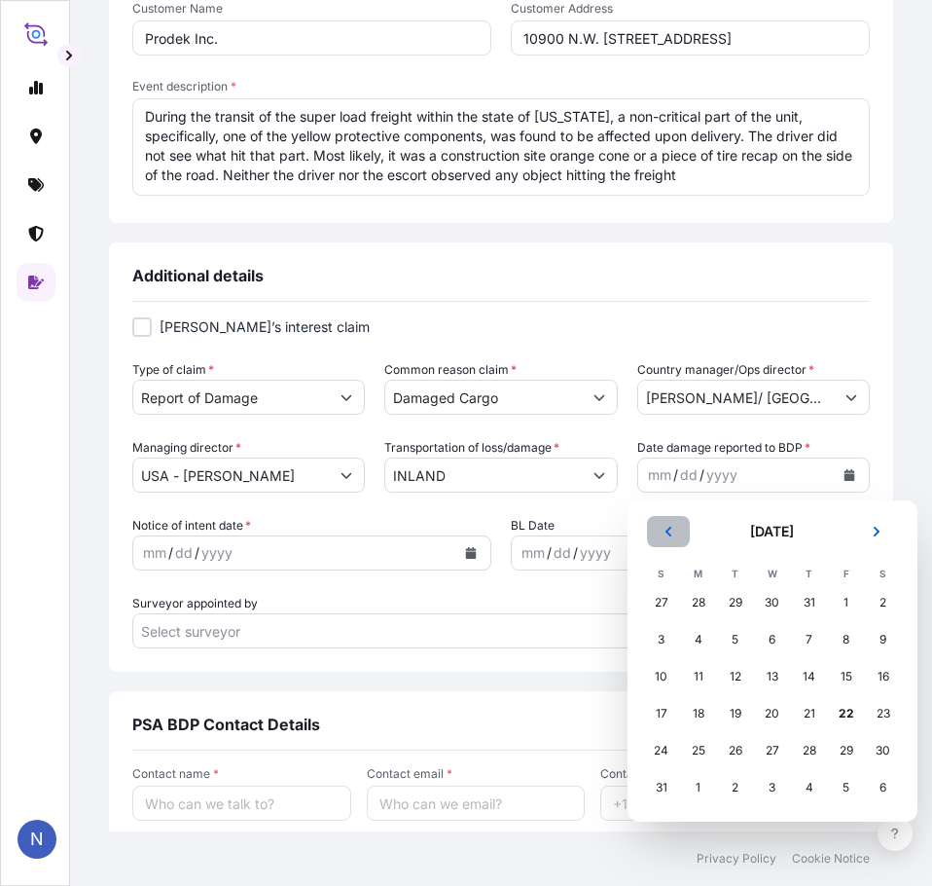
click at [669, 533] on icon "Previous" at bounding box center [669, 531] width 6 height 10
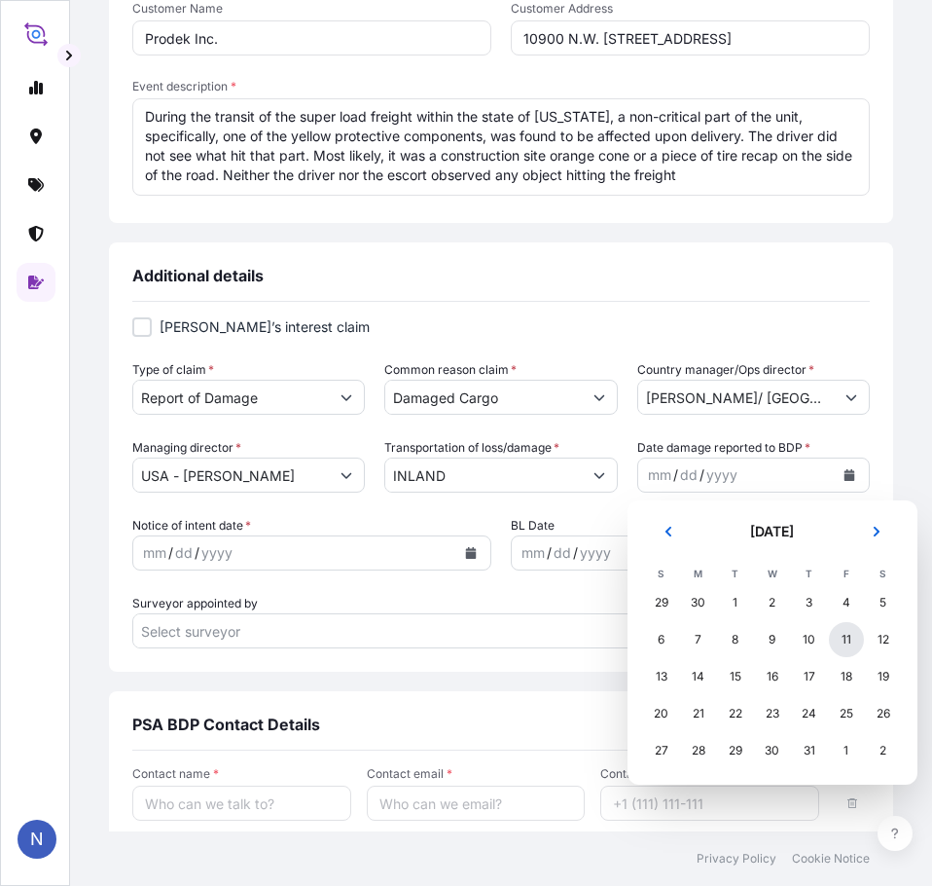
click at [848, 635] on div "11" at bounding box center [846, 639] width 35 height 35
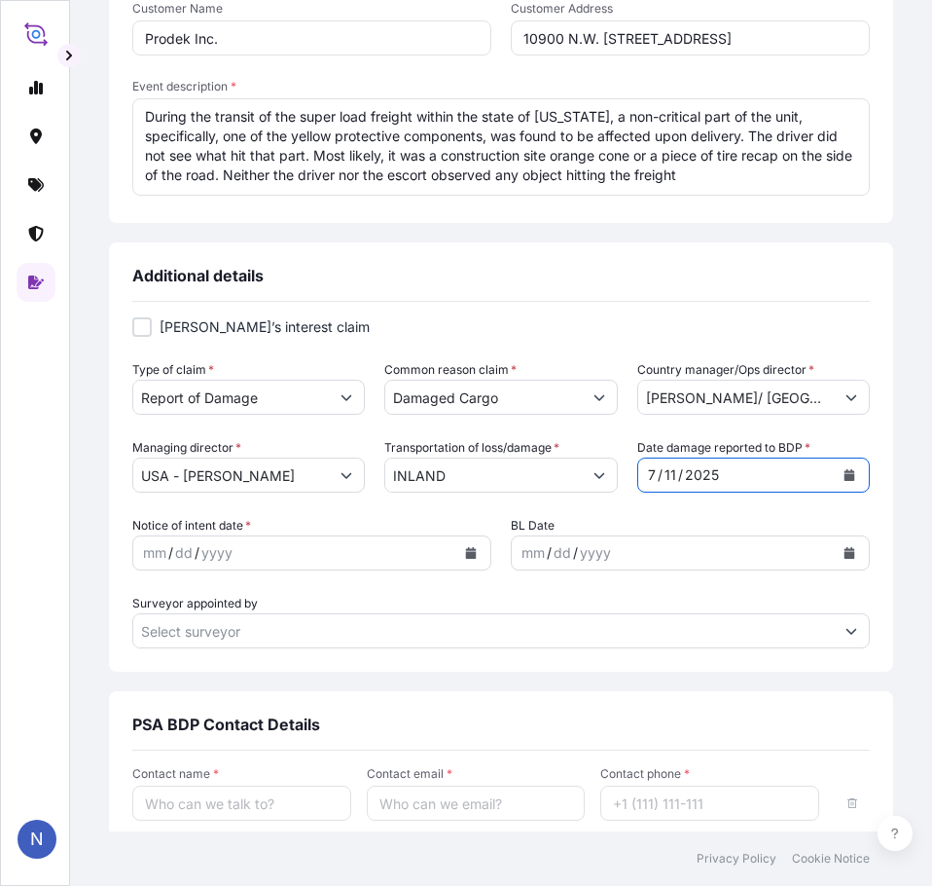
click at [471, 557] on button "Calendar" at bounding box center [470, 552] width 31 height 31
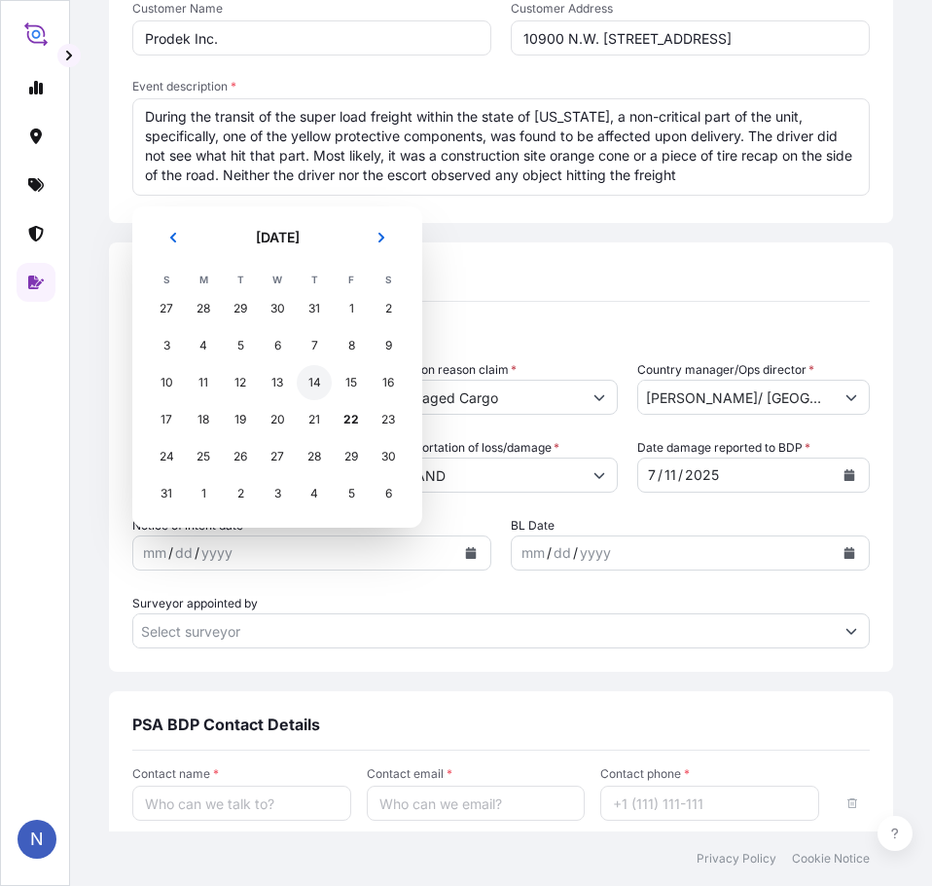
click at [316, 384] on div "14" at bounding box center [314, 382] width 35 height 35
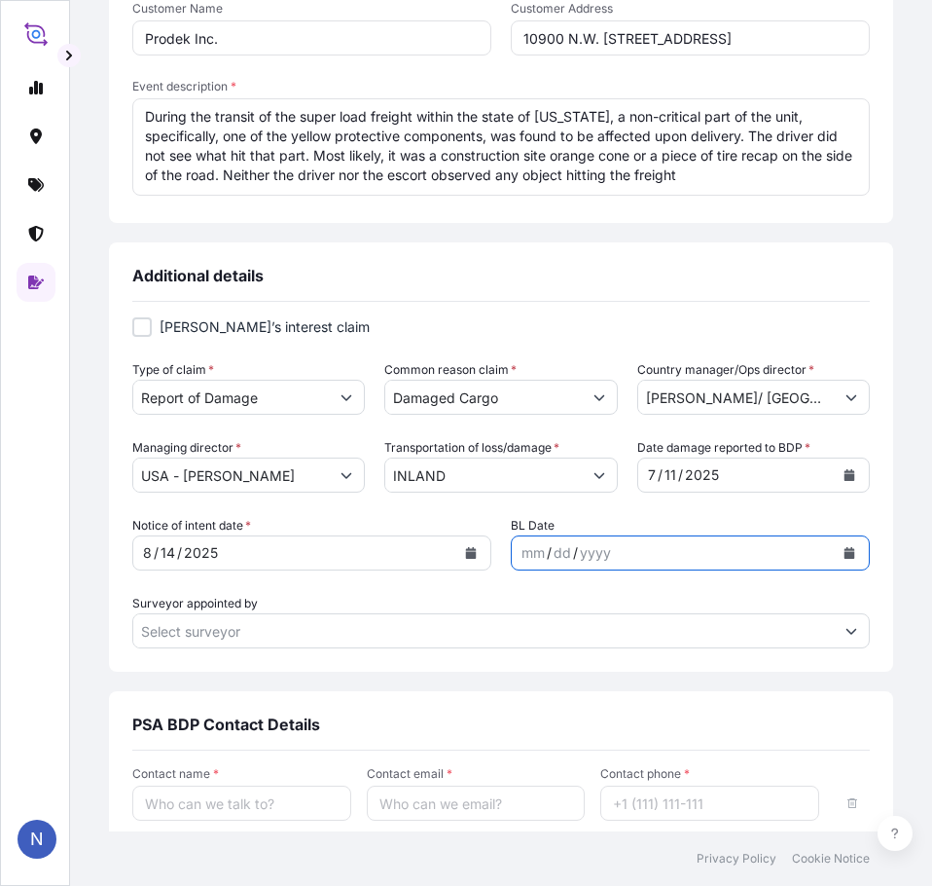
click at [845, 553] on icon "Calendar" at bounding box center [850, 553] width 11 height 12
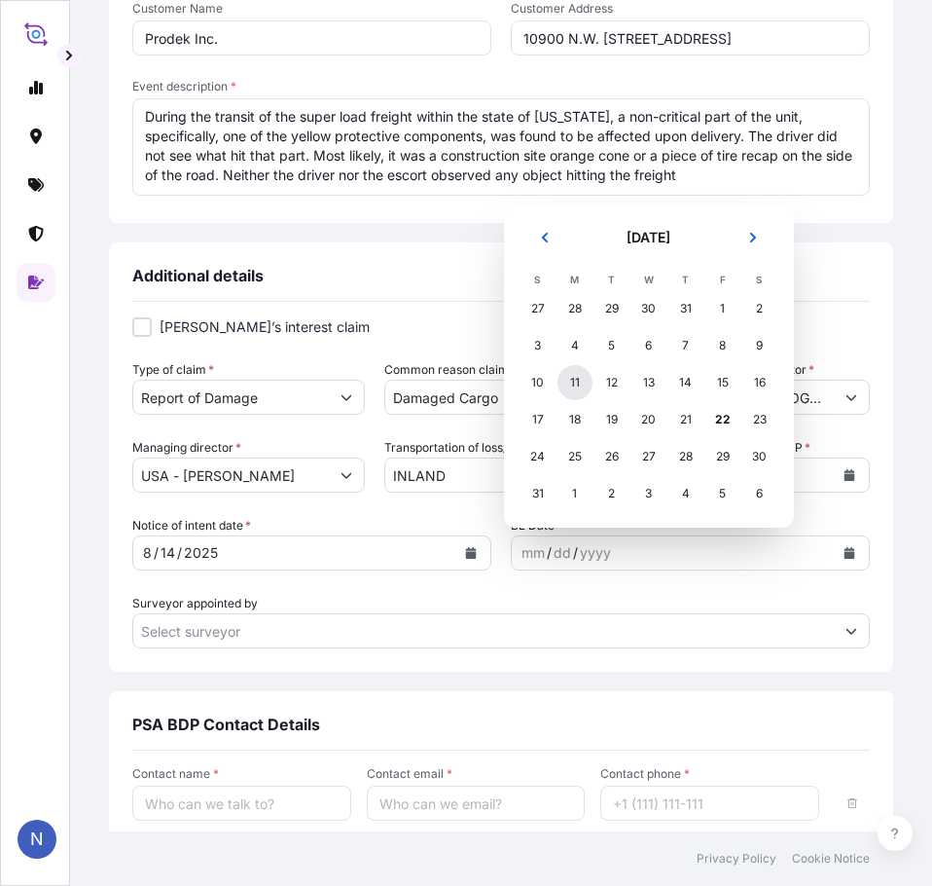
click at [572, 384] on div "11" at bounding box center [575, 382] width 35 height 35
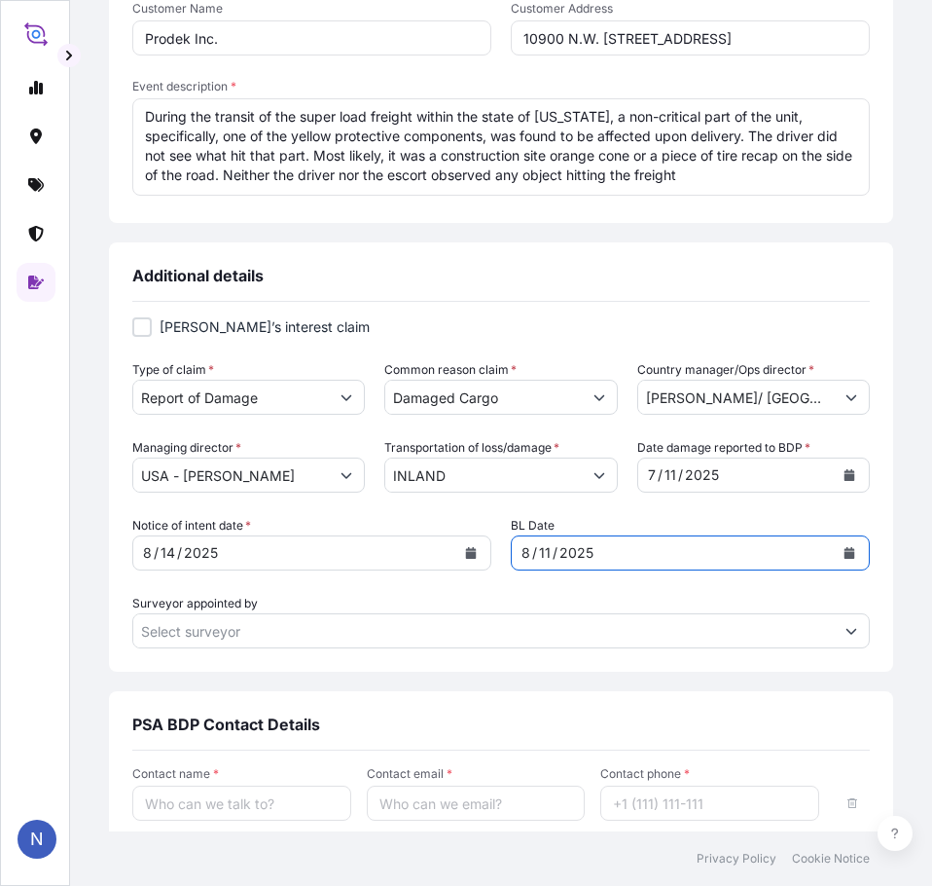
click at [495, 554] on div "Notice of intent date * [DATE] BL Date [DATE]" at bounding box center [501, 543] width 738 height 54
click at [834, 552] on button "Calendar" at bounding box center [849, 552] width 31 height 31
click at [579, 555] on div "2025" at bounding box center [577, 552] width 38 height 23
click at [462, 553] on div "Notice of intent date * [DATE] BL Date [DATE]" at bounding box center [501, 543] width 738 height 54
click at [721, 555] on div "[DATE]" at bounding box center [673, 552] width 322 height 35
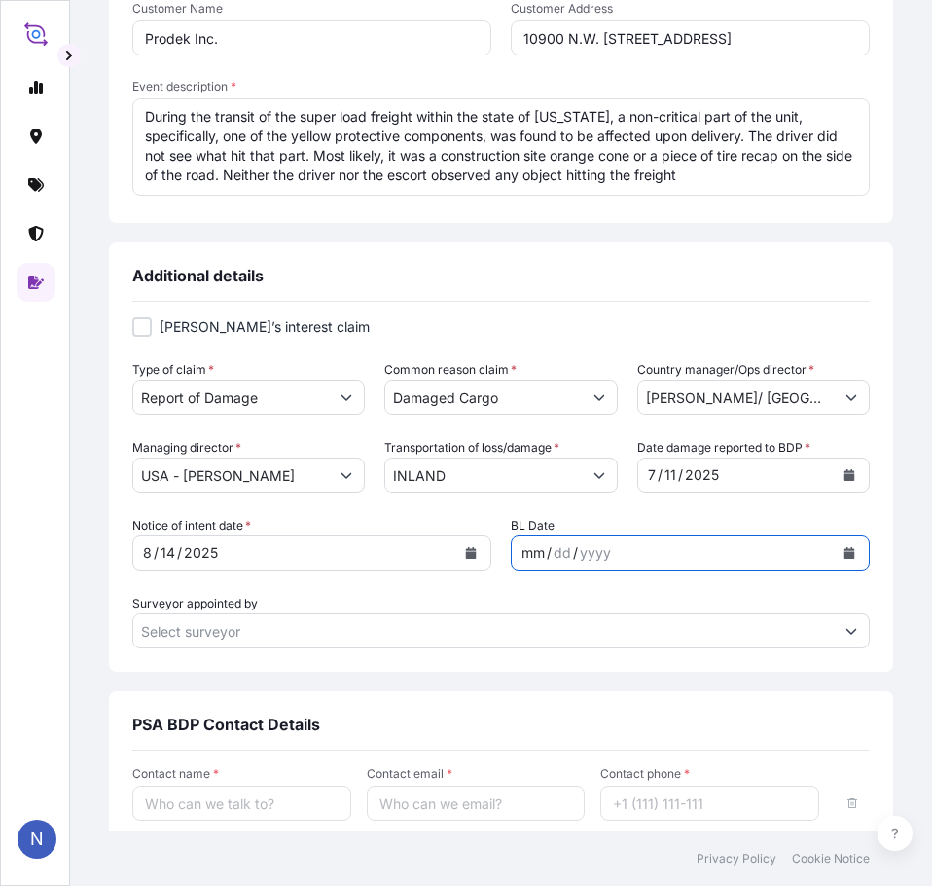
scroll to position [612, 0]
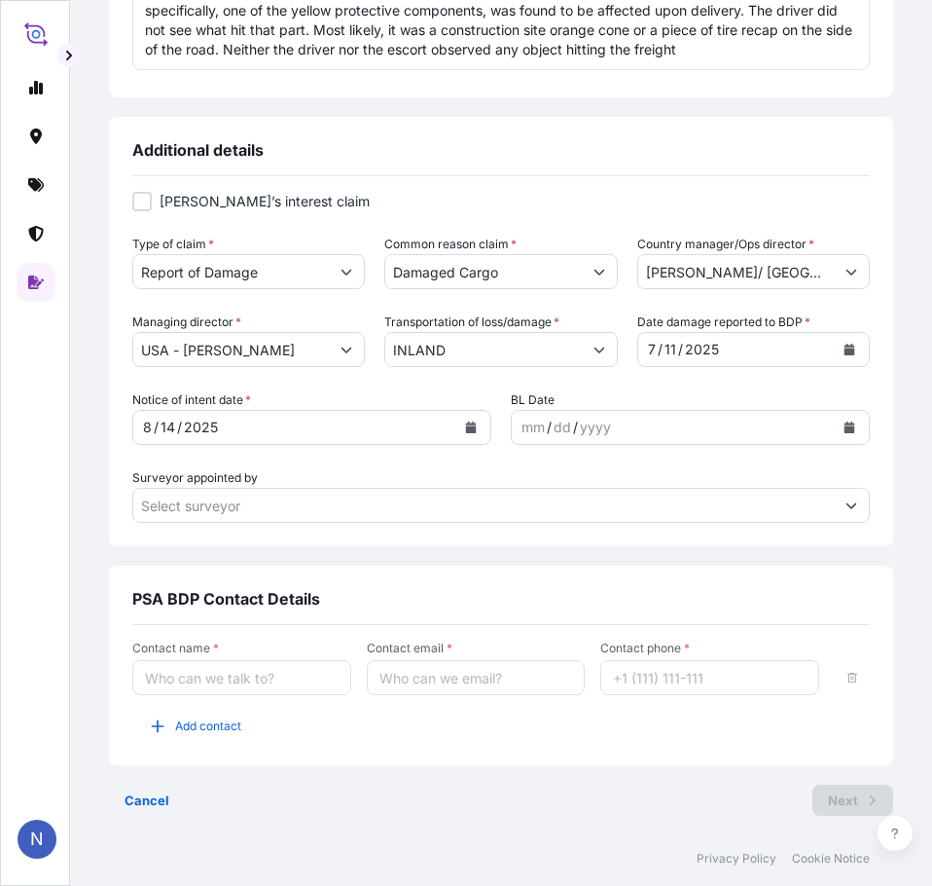
click at [229, 671] on input "Contact name *" at bounding box center [241, 677] width 219 height 35
type input "[PERSON_NAME]"
type input "[PERSON_NAME][EMAIL_ADDRESS][PERSON_NAME][DOMAIN_NAME]"
type input "12817758322"
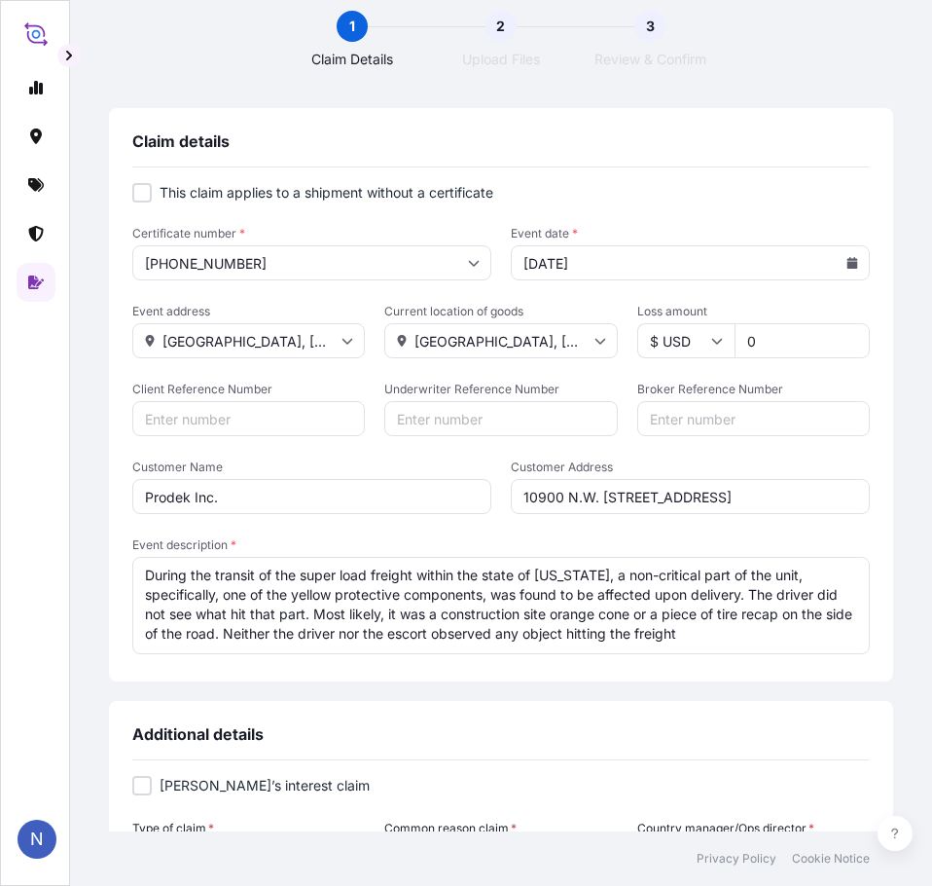
scroll to position [0, 0]
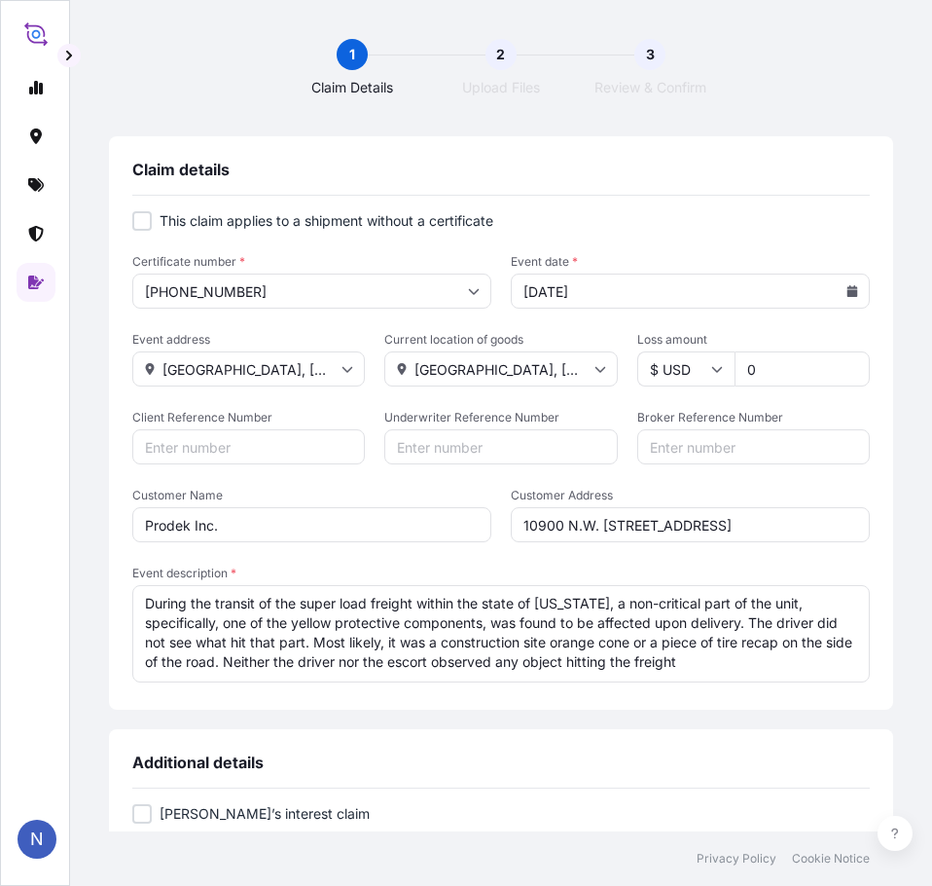
click at [760, 378] on input "0" at bounding box center [802, 368] width 135 height 35
drag, startPoint x: 760, startPoint y: 376, endPoint x: 721, endPoint y: 375, distance: 38.9
click at [719, 373] on div "$ USD 0" at bounding box center [753, 368] width 233 height 35
type input "5925"
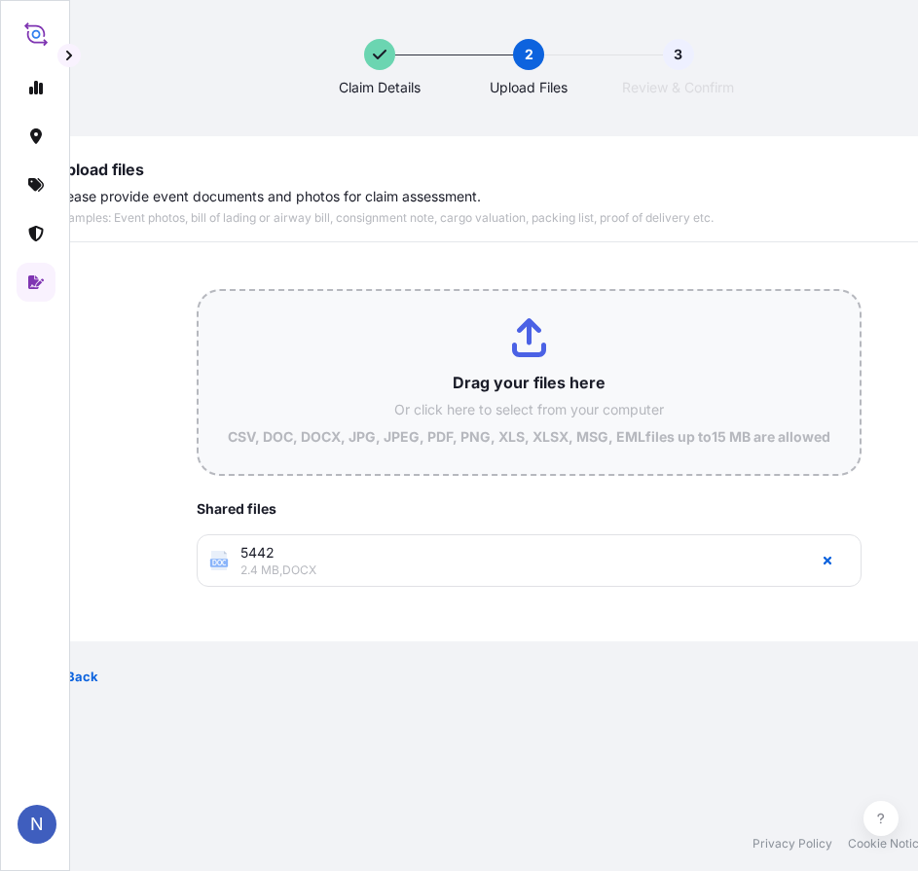
type input "C:\fakepath\nvillanueva175589687422861.pdf"
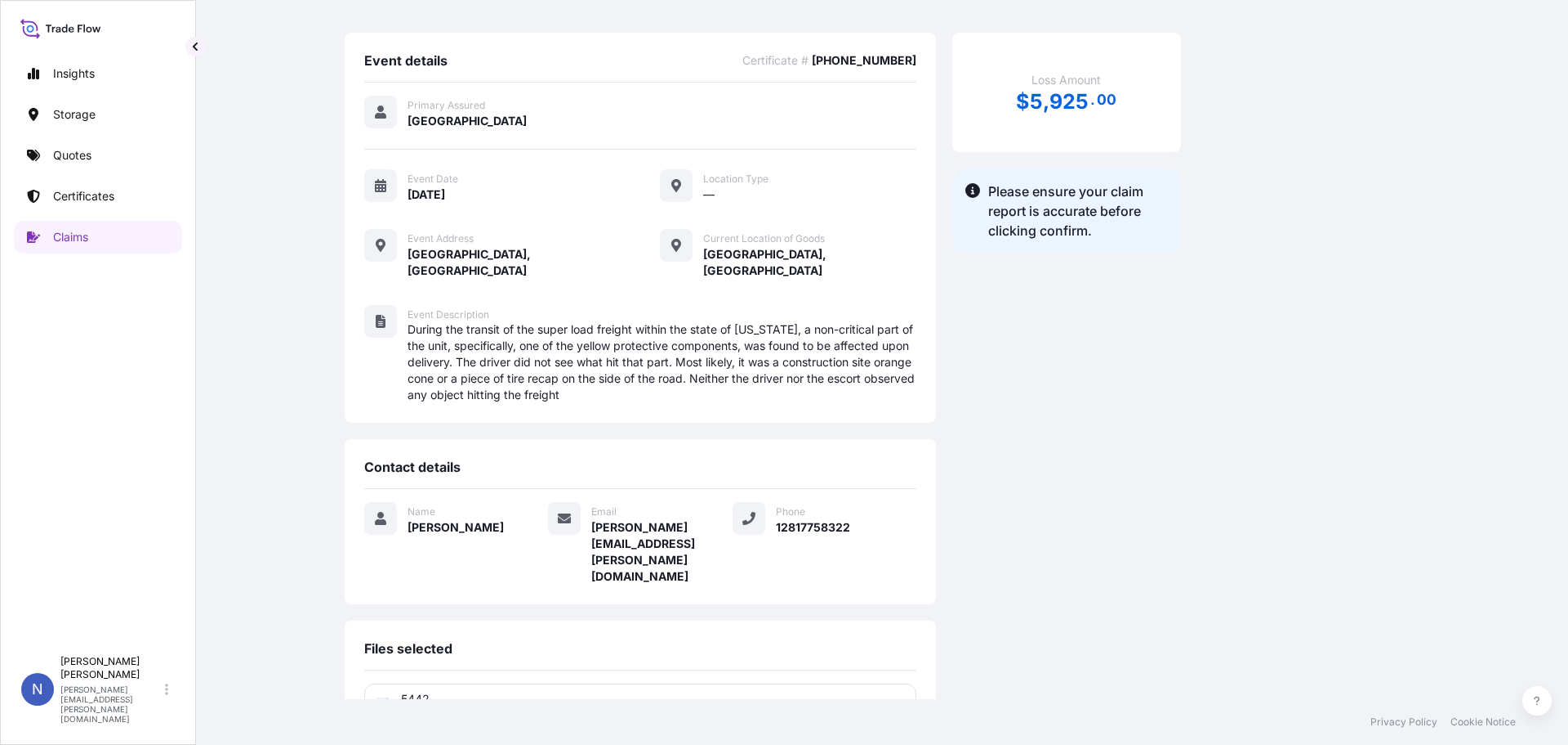
scroll to position [171, 0]
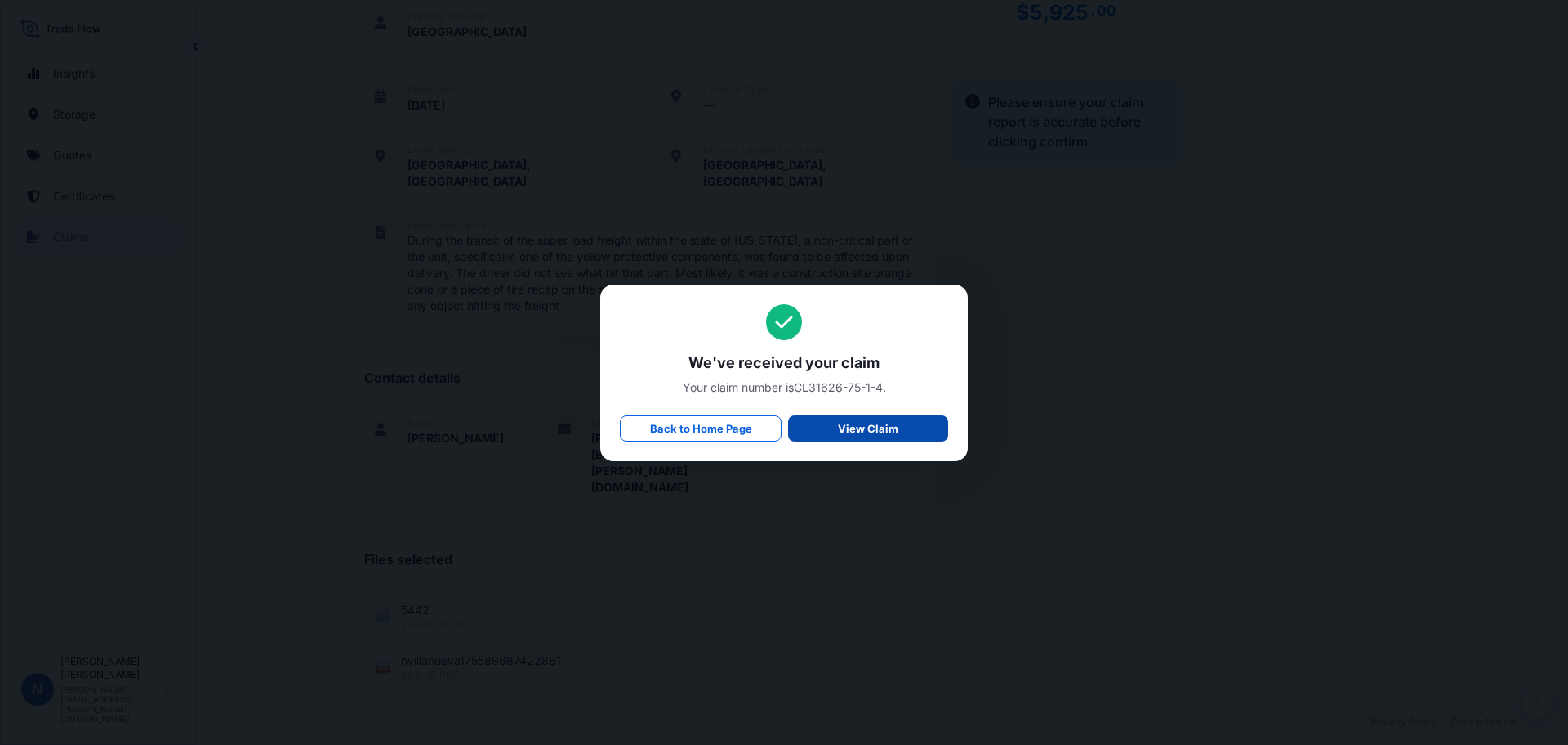
click at [860, 424] on p "View Claim" at bounding box center [868, 428] width 60 height 16
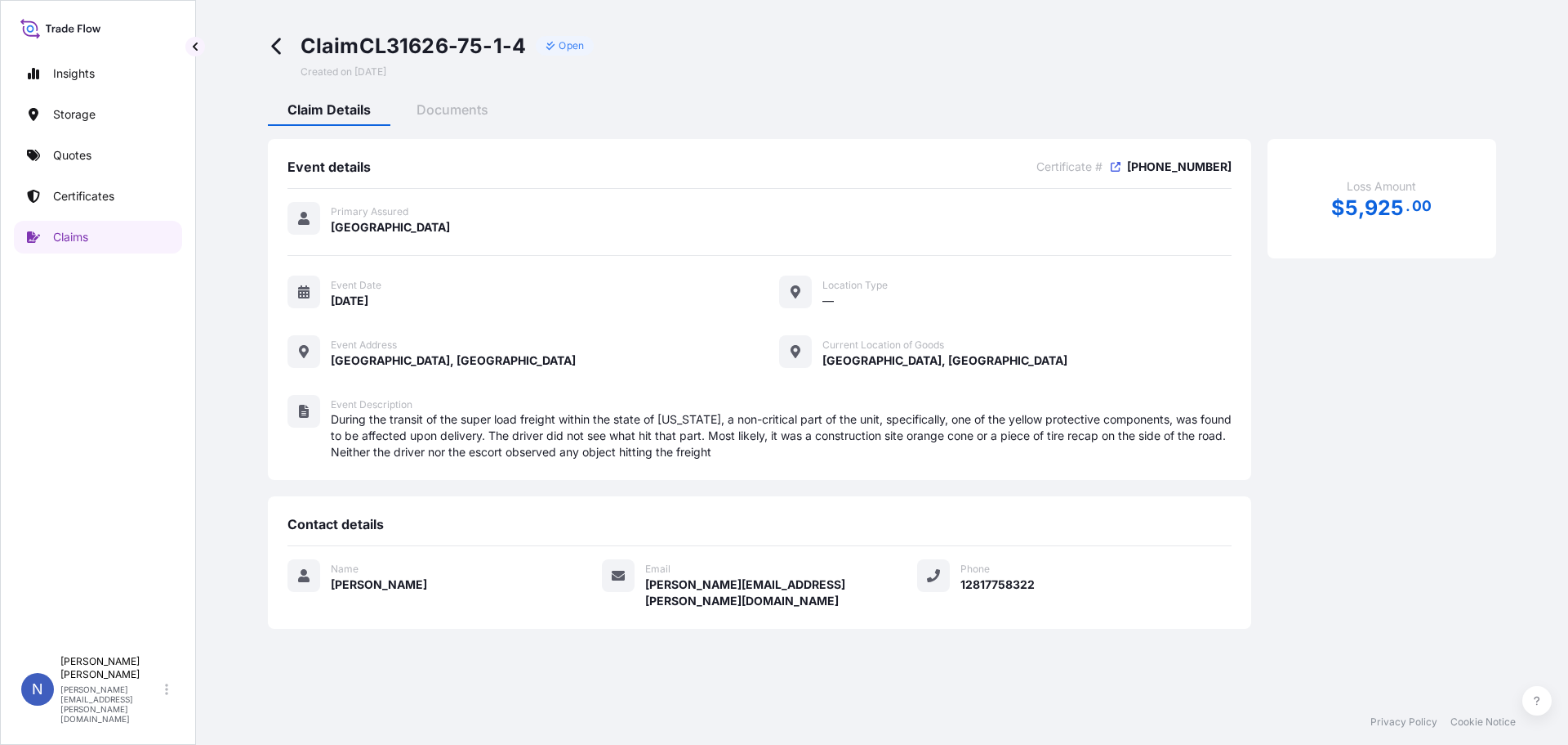
click at [1364, 443] on div "Loss Amount $ 5 , 925 . 00" at bounding box center [1382, 383] width 228 height 490
